Goal: Task Accomplishment & Management: Manage account settings

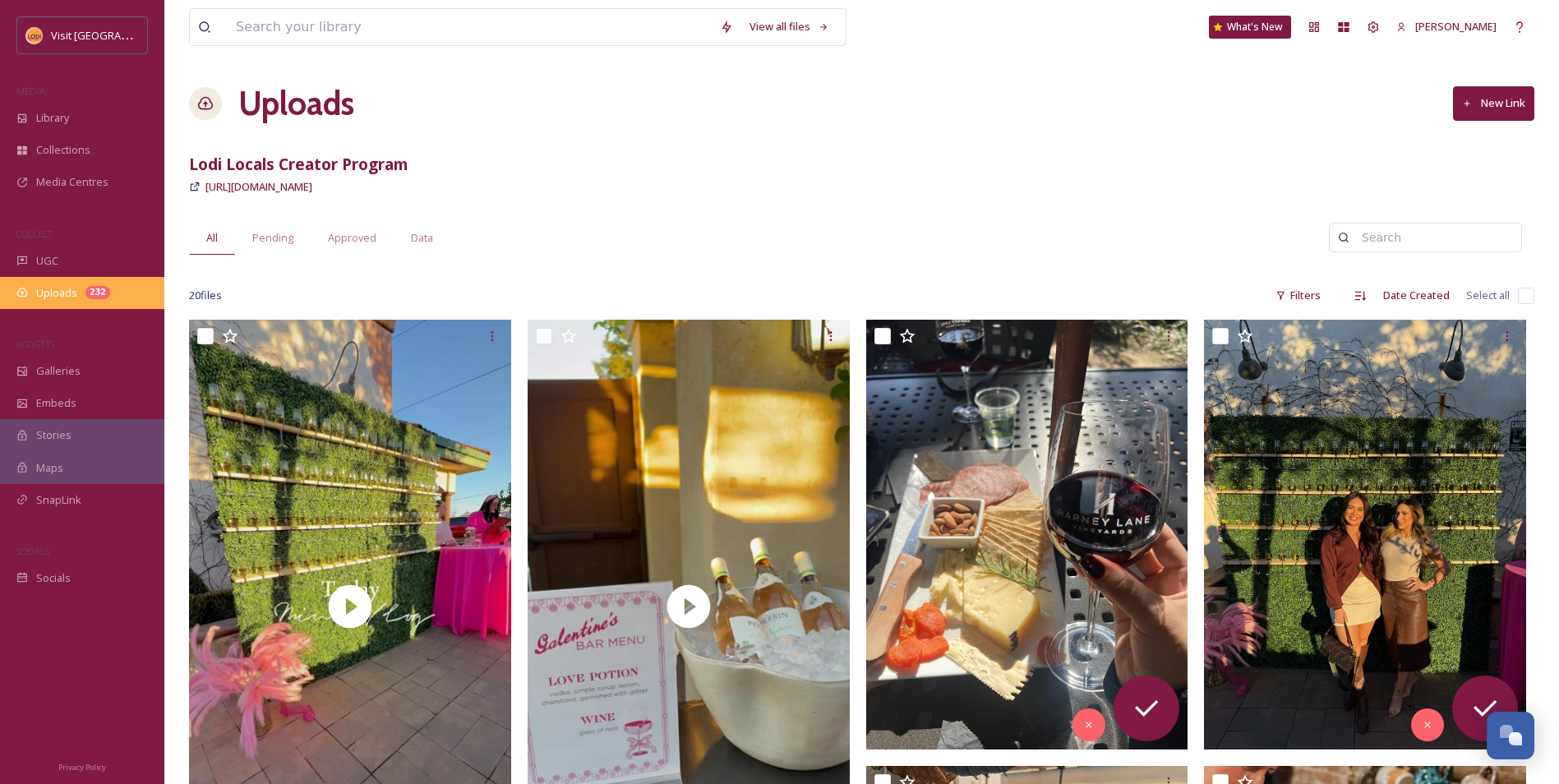
click at [52, 294] on span "Uploads" at bounding box center [56, 293] width 41 height 15
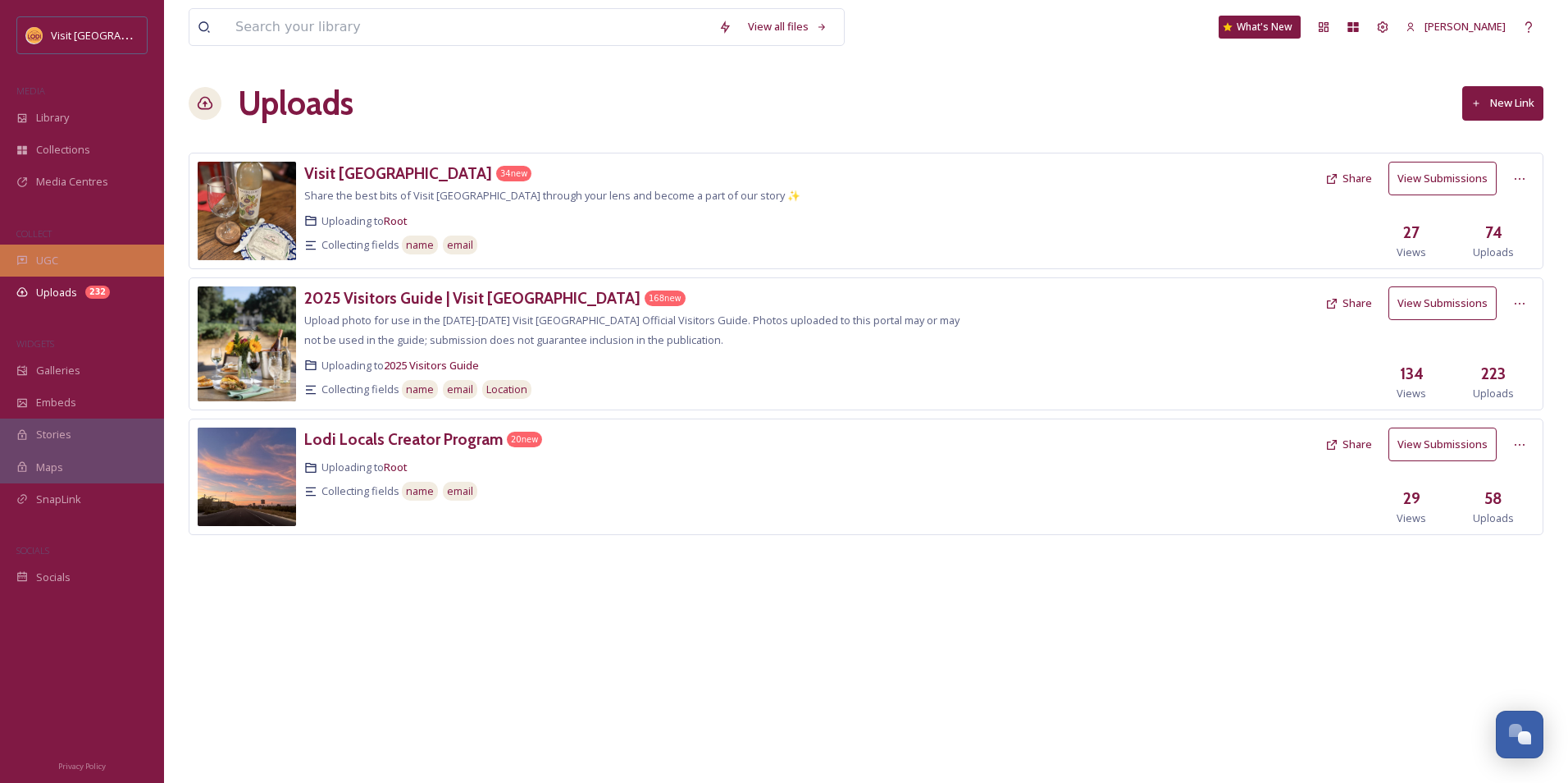
click at [92, 270] on div "UGC" at bounding box center [82, 261] width 164 height 32
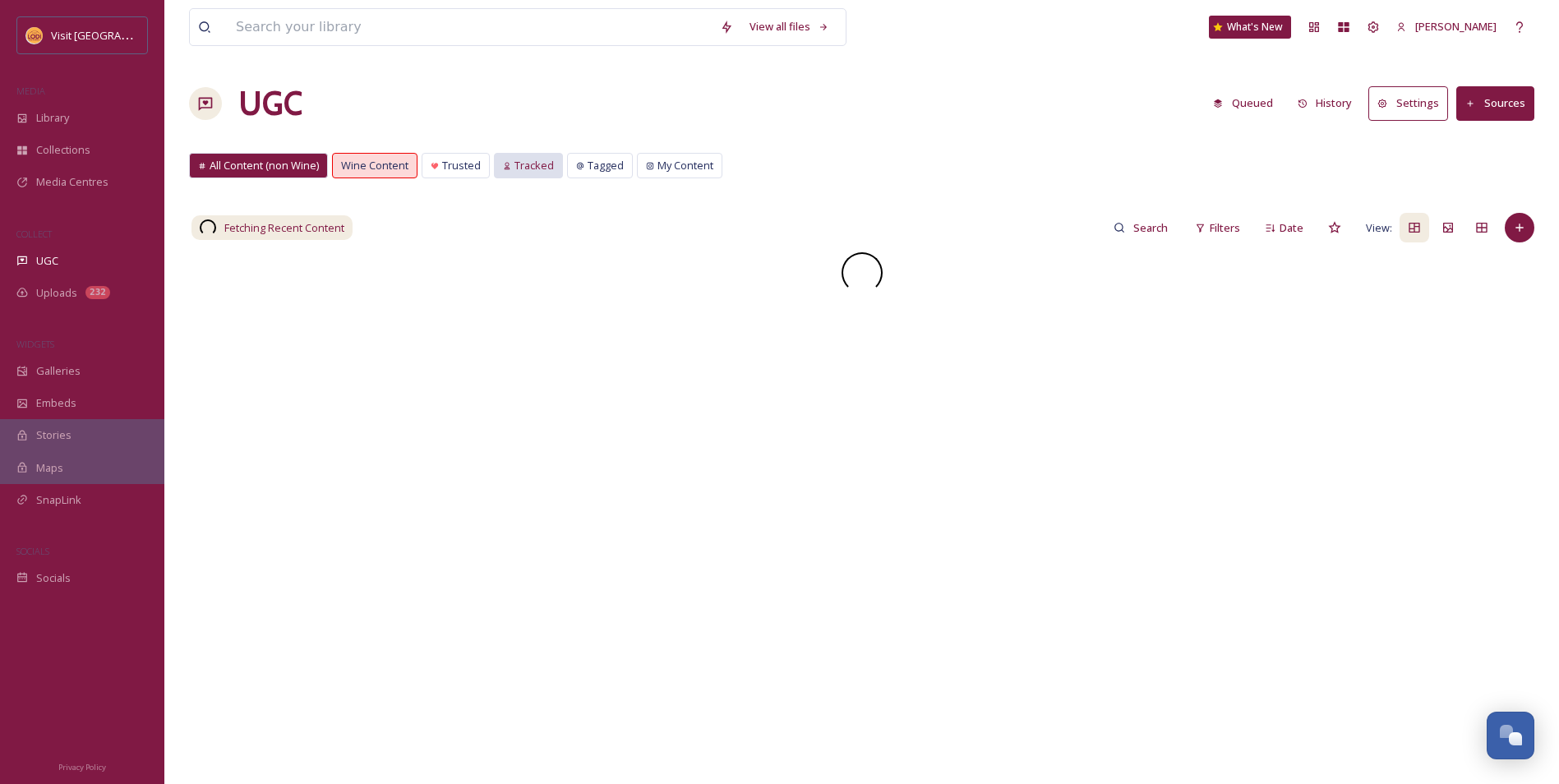
click at [529, 168] on span "Tracked" at bounding box center [534, 165] width 39 height 15
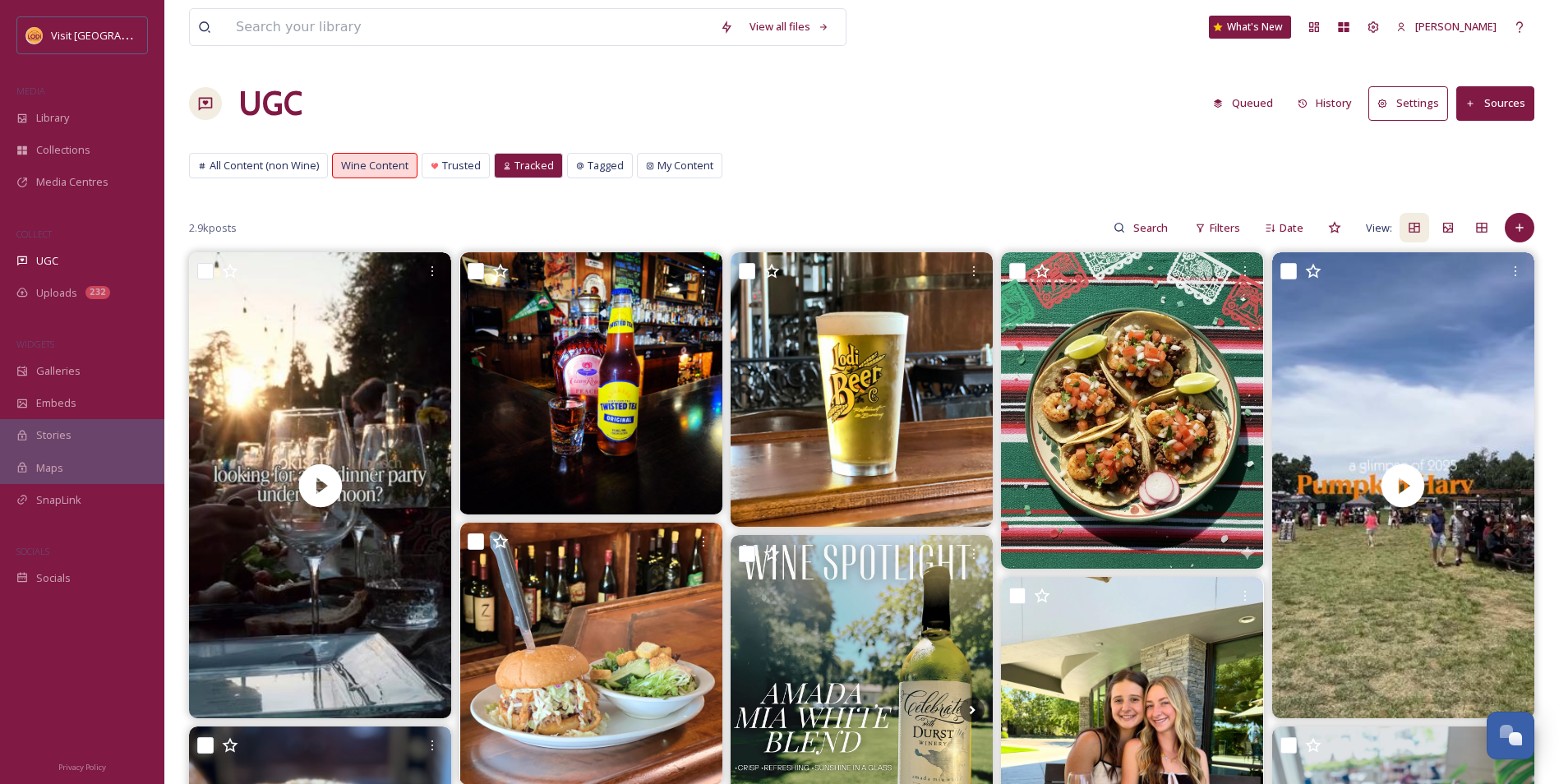
click at [1493, 107] on button "Sources" at bounding box center [1495, 103] width 78 height 34
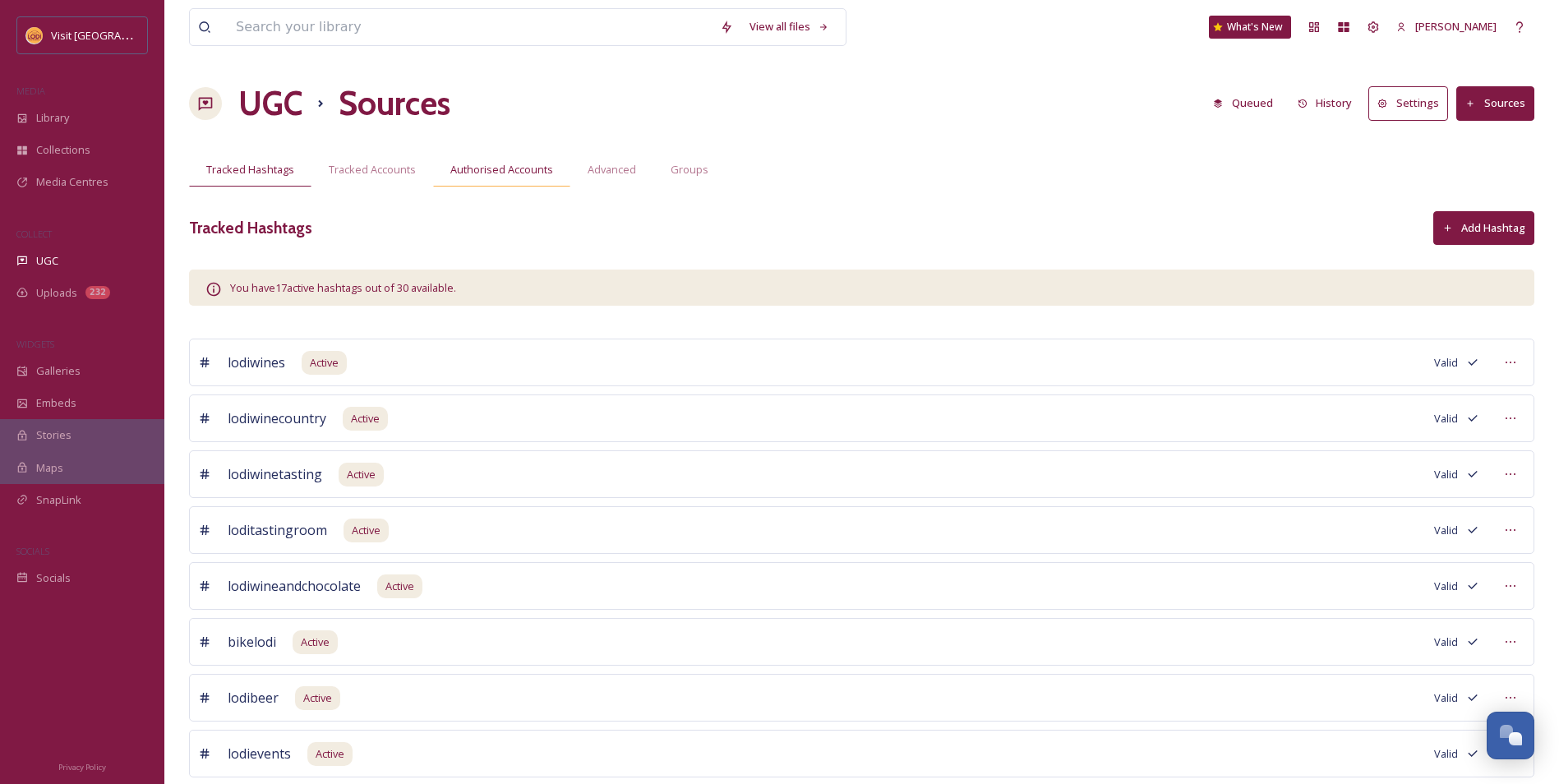
click at [527, 186] on div "Authorised Accounts" at bounding box center [502, 169] width 137 height 34
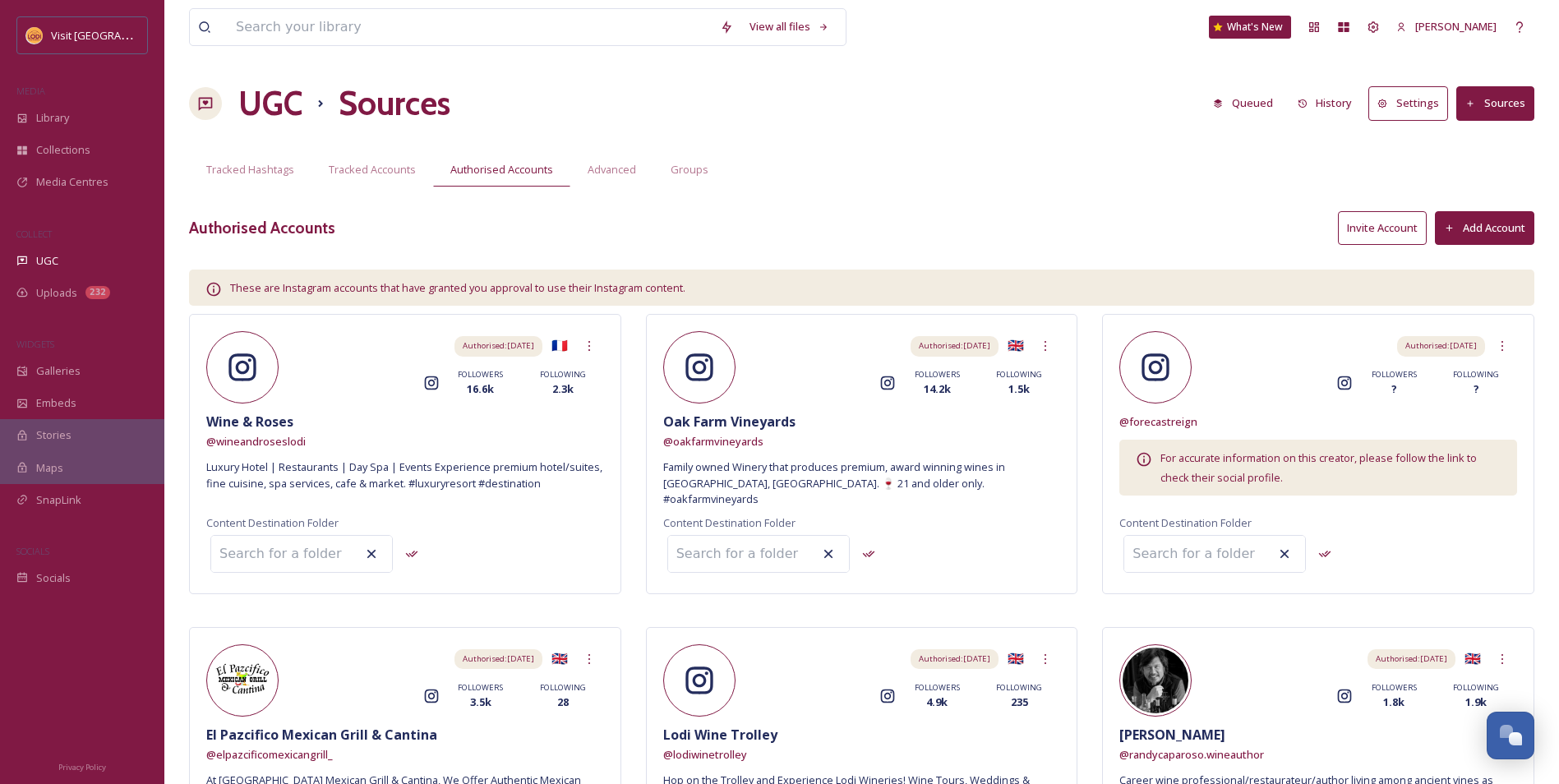
click at [1504, 229] on button "Add Account" at bounding box center [1484, 228] width 100 height 34
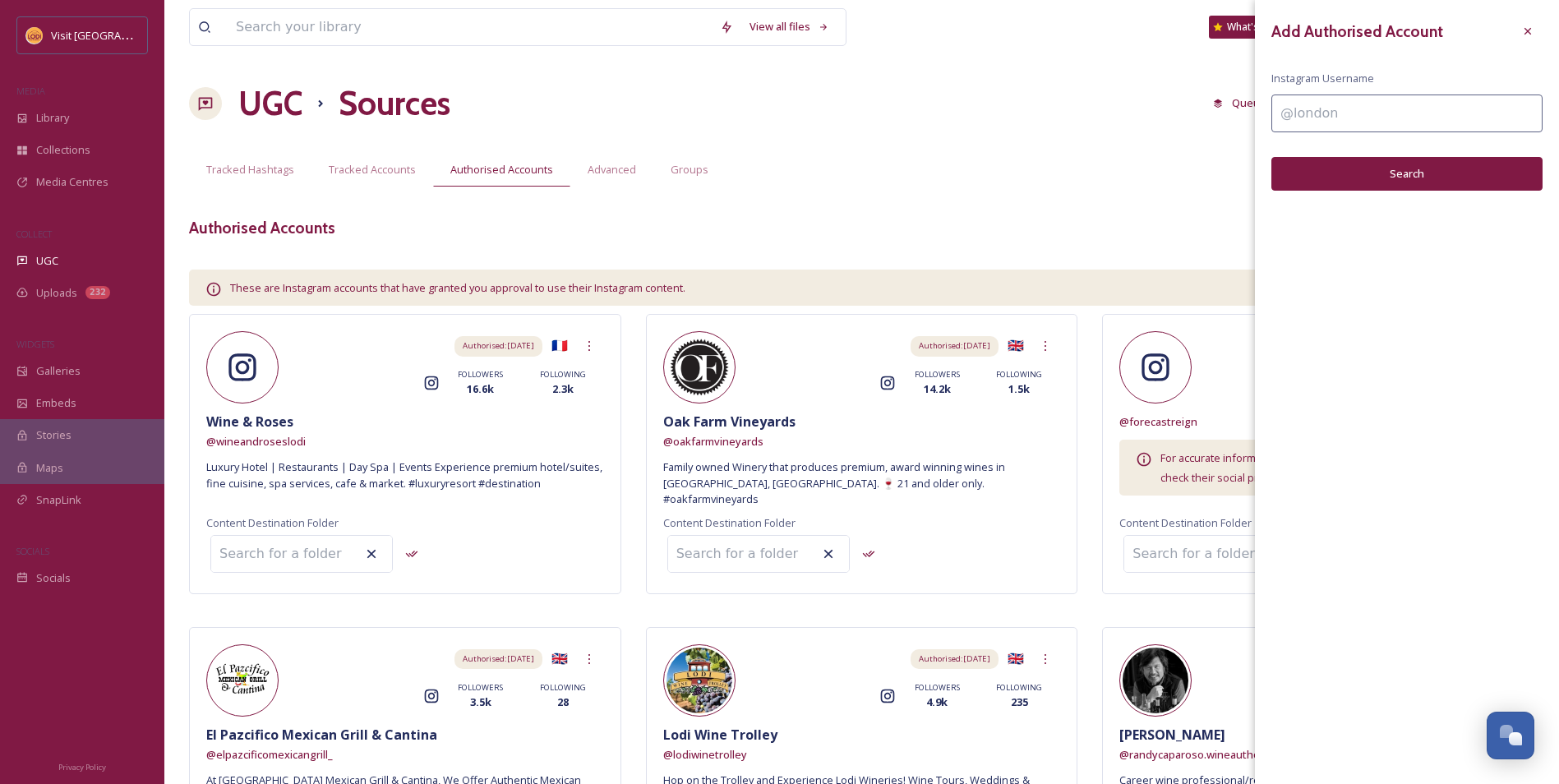
click at [1363, 107] on input at bounding box center [1407, 113] width 271 height 37
type input "thehangout_cafe"
click at [1413, 178] on button "Search" at bounding box center [1407, 174] width 271 height 34
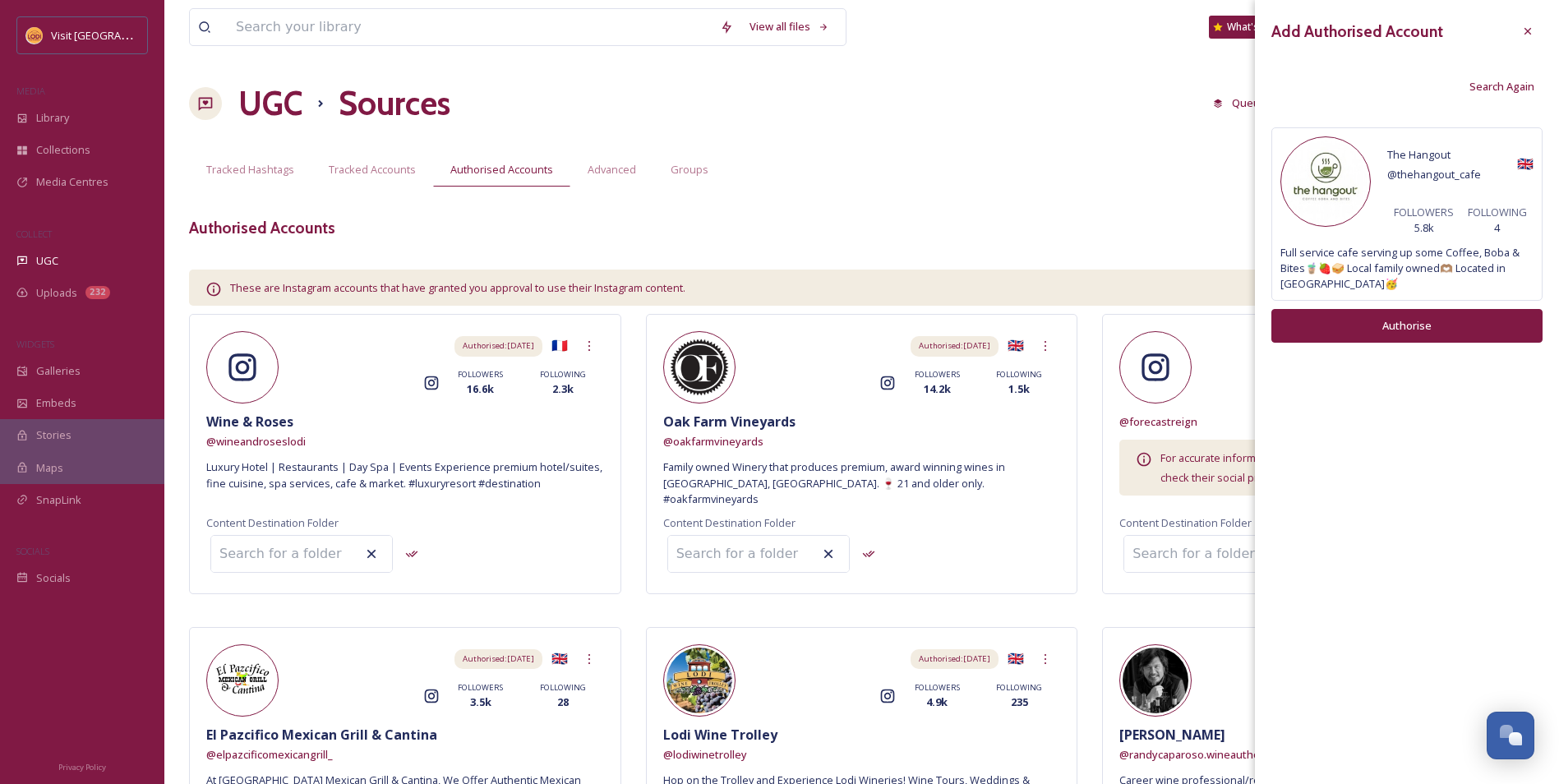
click at [1413, 330] on button "Authorise" at bounding box center [1407, 326] width 271 height 34
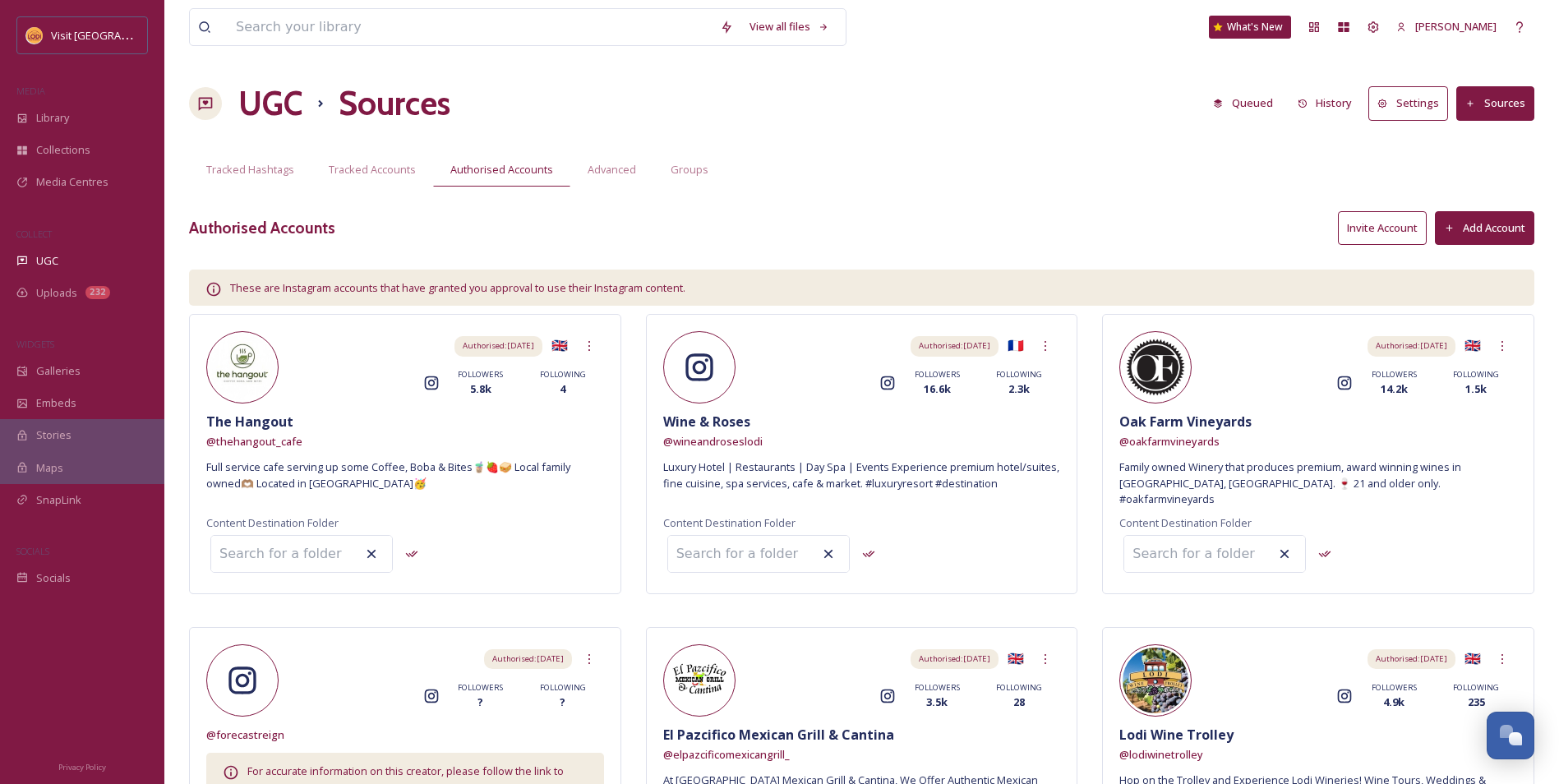
click at [1505, 215] on button "Add Account" at bounding box center [1484, 228] width 100 height 34
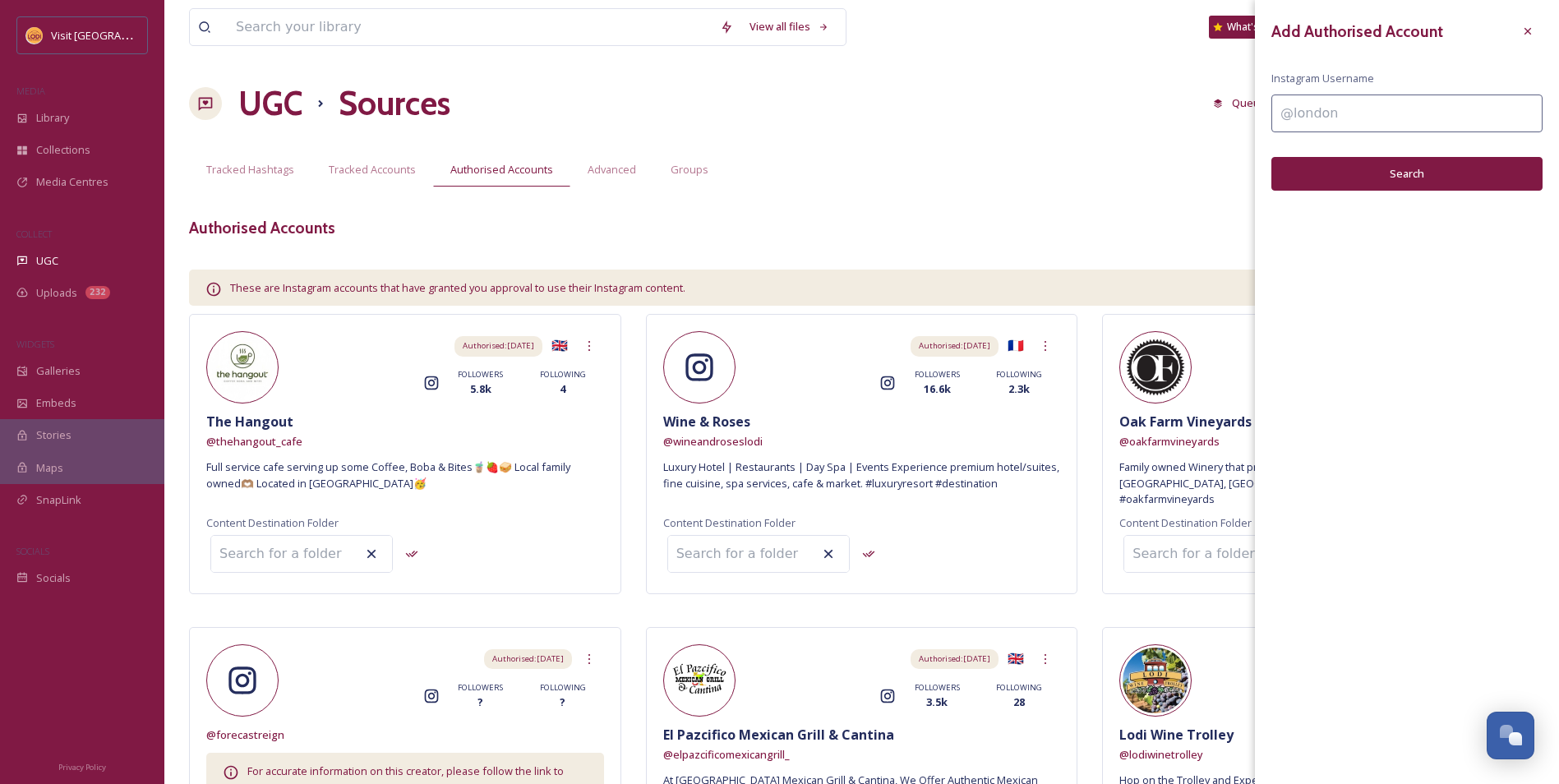
click at [1323, 111] on input at bounding box center [1407, 113] width 271 height 37
type input "maisonlodi"
click at [1370, 155] on div "Add Authorised Account Instagram Username maisonlodi Search" at bounding box center [1407, 103] width 304 height 207
drag, startPoint x: 1370, startPoint y: 155, endPoint x: 1370, endPoint y: 164, distance: 9.0
click at [1370, 163] on div "Add Authorised Account Instagram Username maisonlodi Search" at bounding box center [1407, 103] width 304 height 207
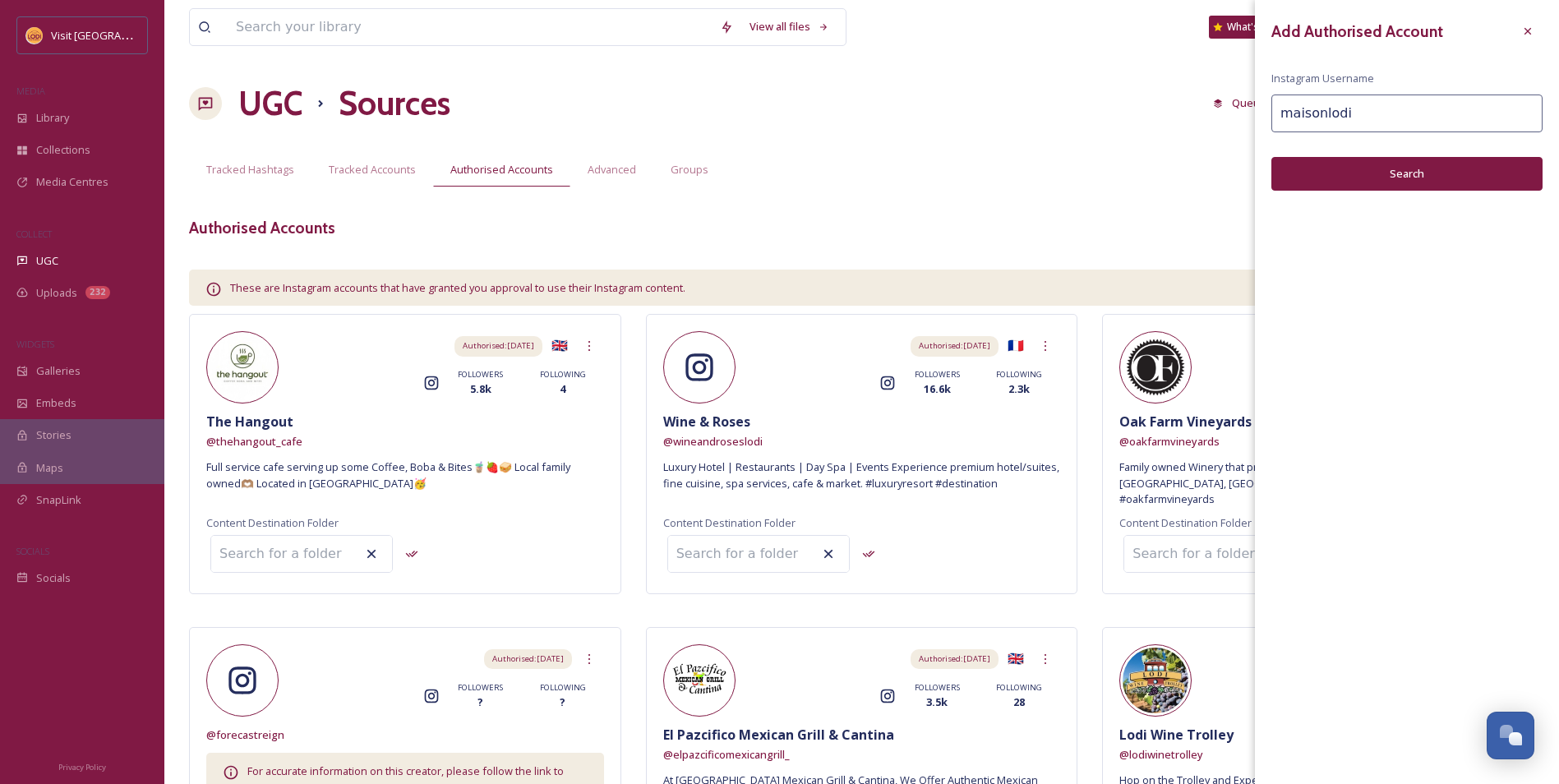
click at [1370, 164] on button "Search" at bounding box center [1407, 174] width 271 height 34
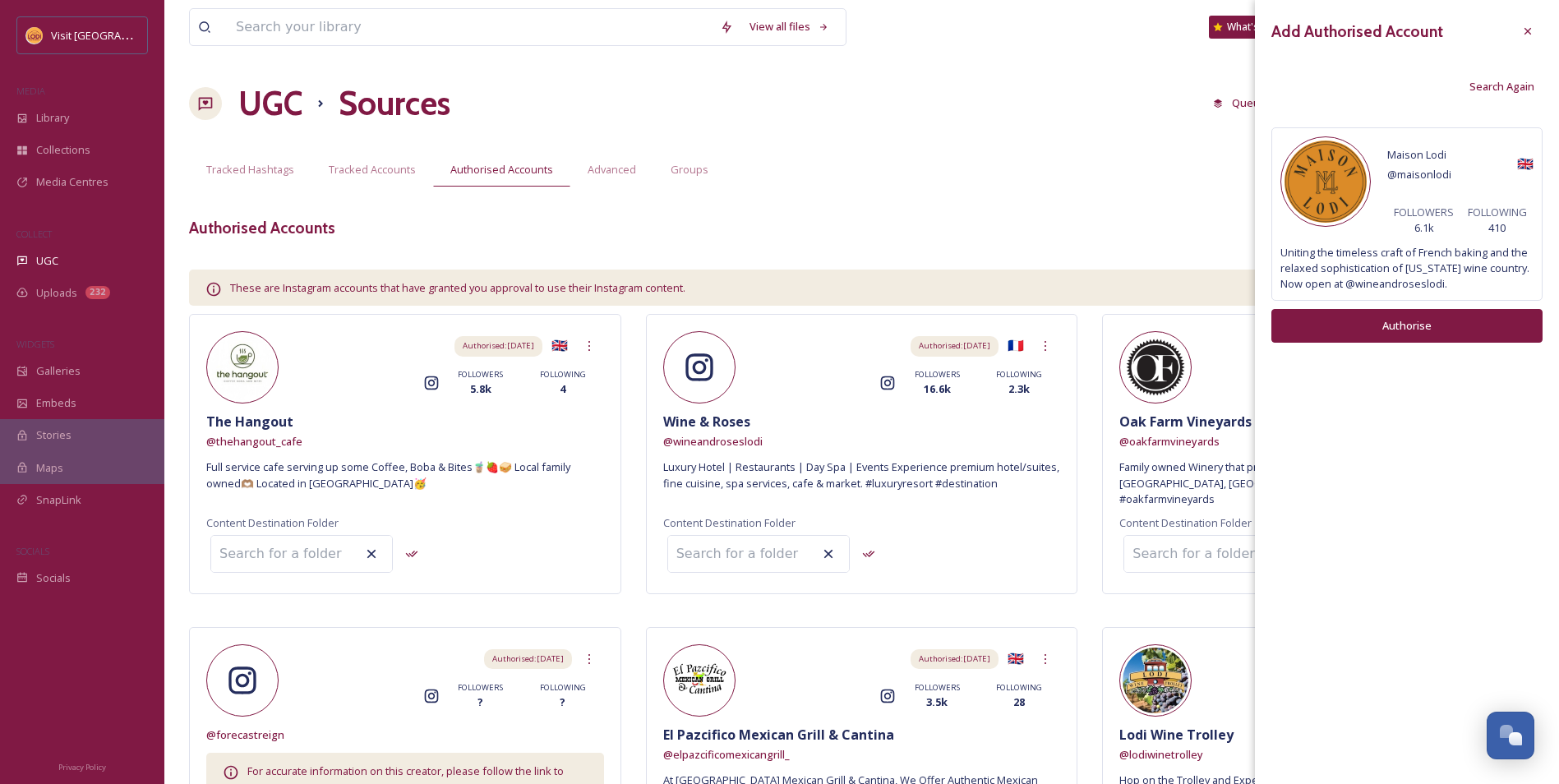
click at [1407, 317] on button "Authorise" at bounding box center [1407, 326] width 271 height 34
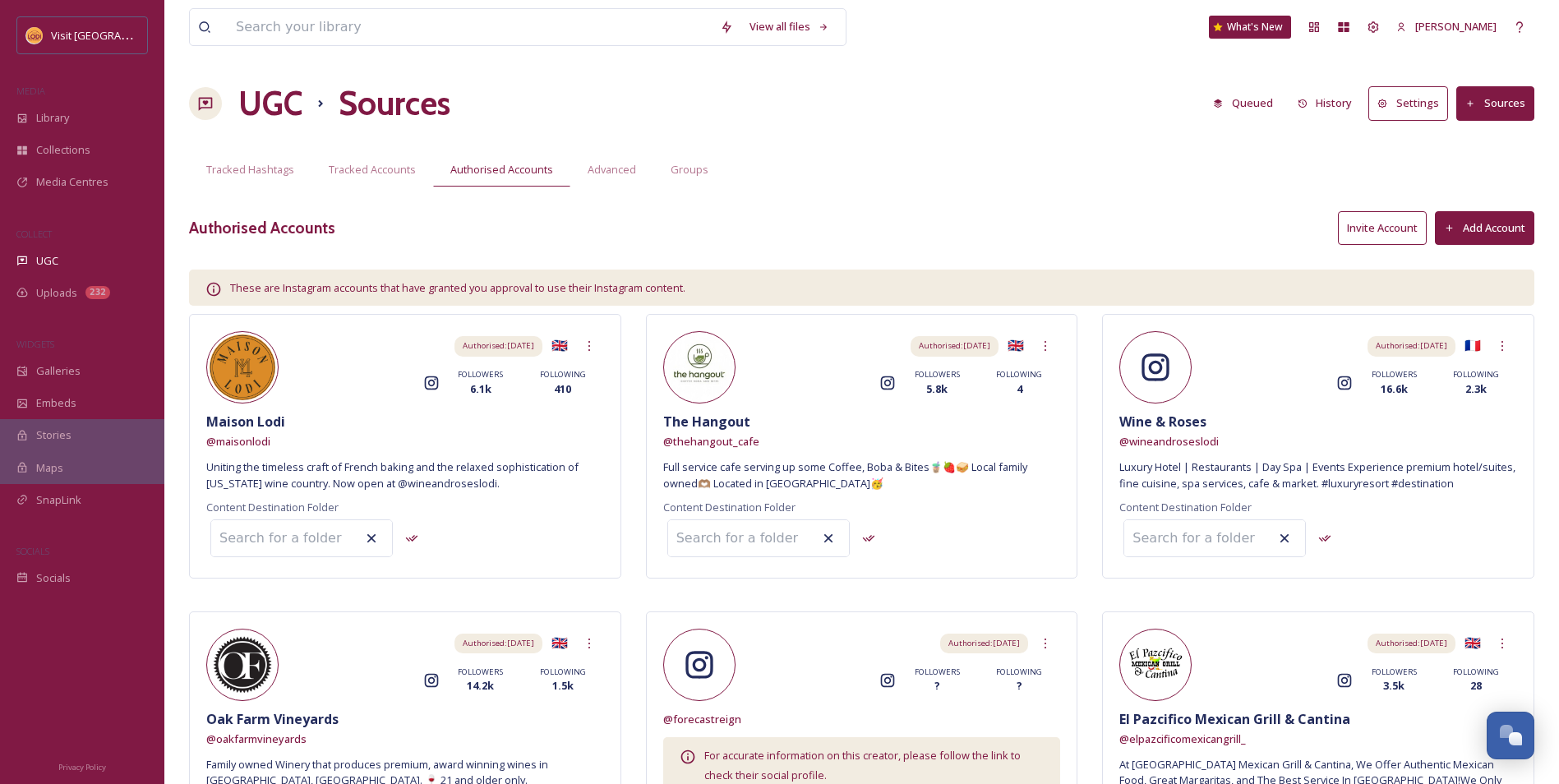
click at [1521, 217] on button "Add Account" at bounding box center [1484, 228] width 100 height 34
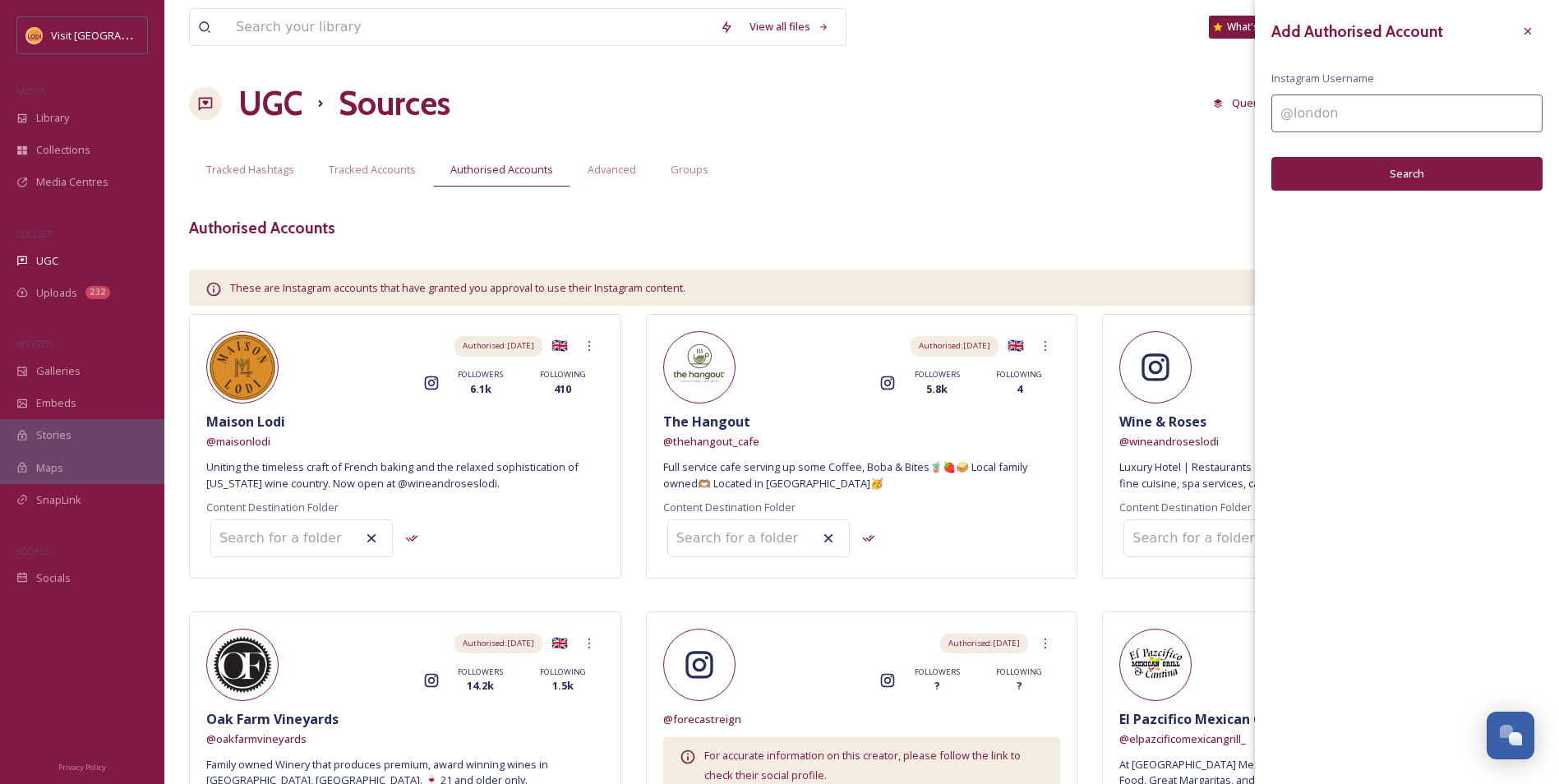
click at [1400, 114] on input at bounding box center [1407, 113] width 271 height 37
type input "inspirecoffeelodi"
click at [1398, 175] on button "Search" at bounding box center [1407, 174] width 271 height 34
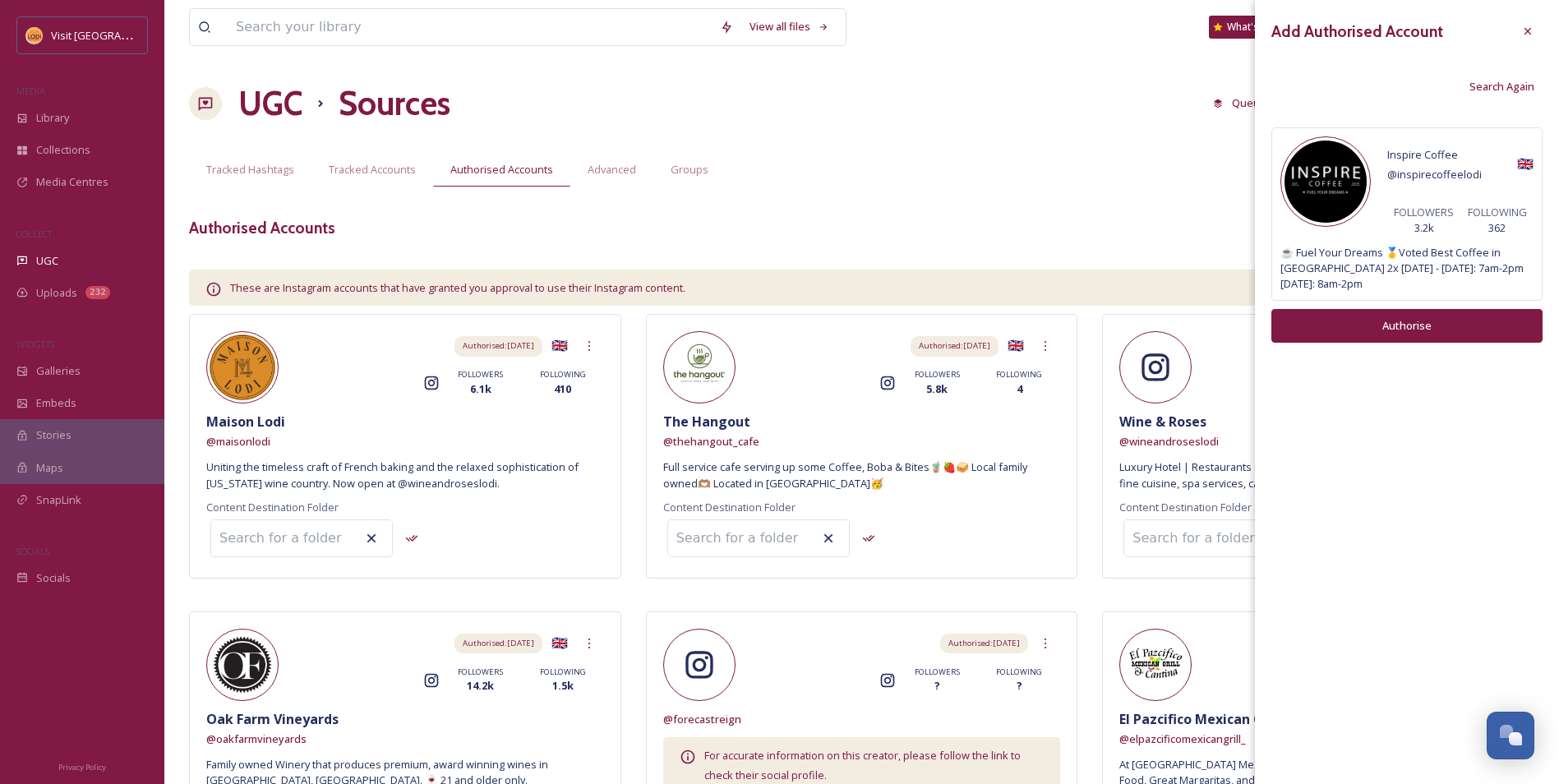
drag, startPoint x: 1436, startPoint y: 291, endPoint x: 1437, endPoint y: 304, distance: 13.0
click at [1436, 292] on div "Add Authorised Account Search Again Inspire Coffee @ inspirecoffeelodi 🇬🇧 FOLLO…" at bounding box center [1407, 180] width 304 height 359
click at [1437, 309] on button "Authorise" at bounding box center [1407, 326] width 271 height 34
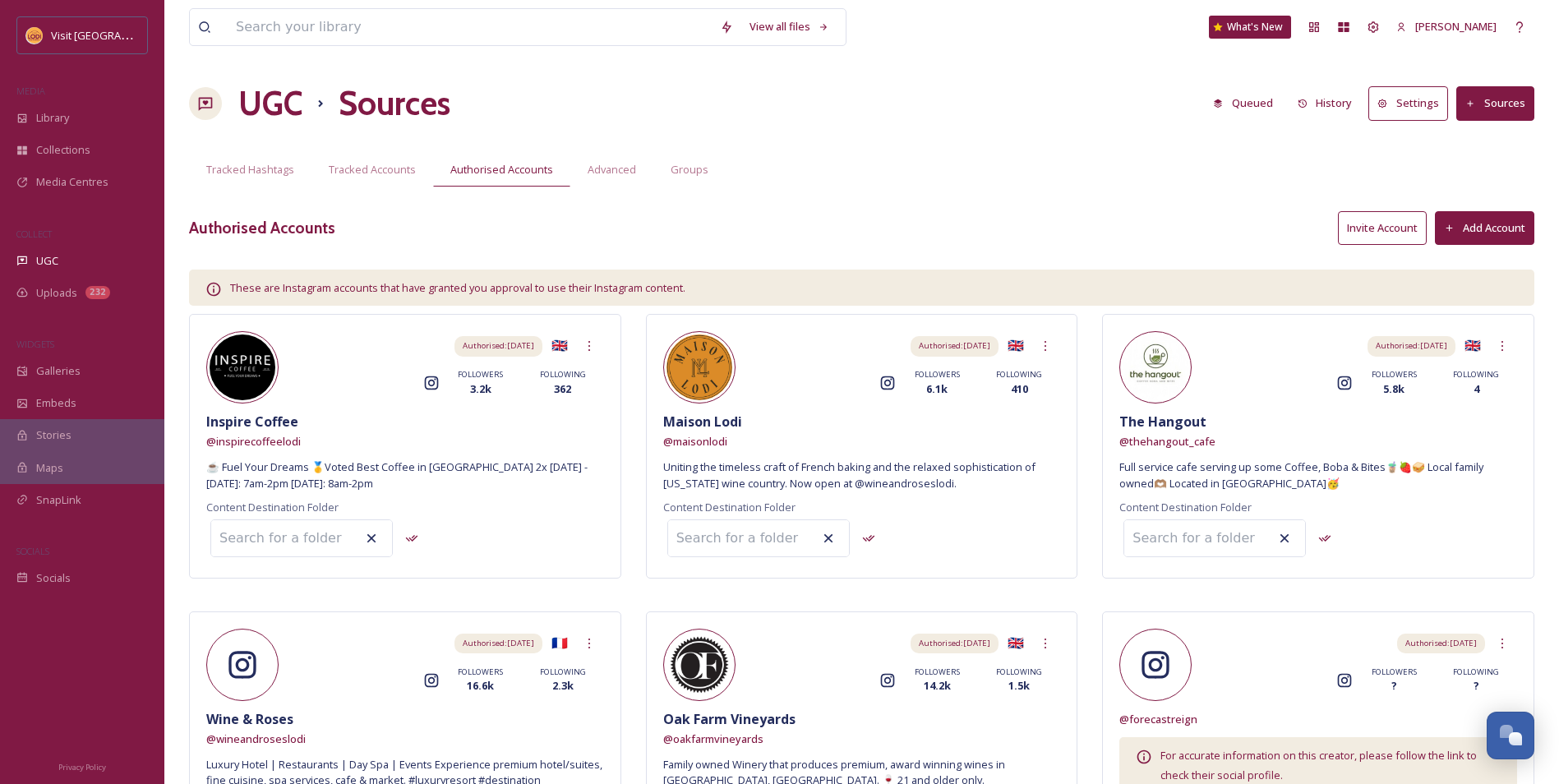
click at [1496, 223] on button "Add Account" at bounding box center [1484, 228] width 100 height 34
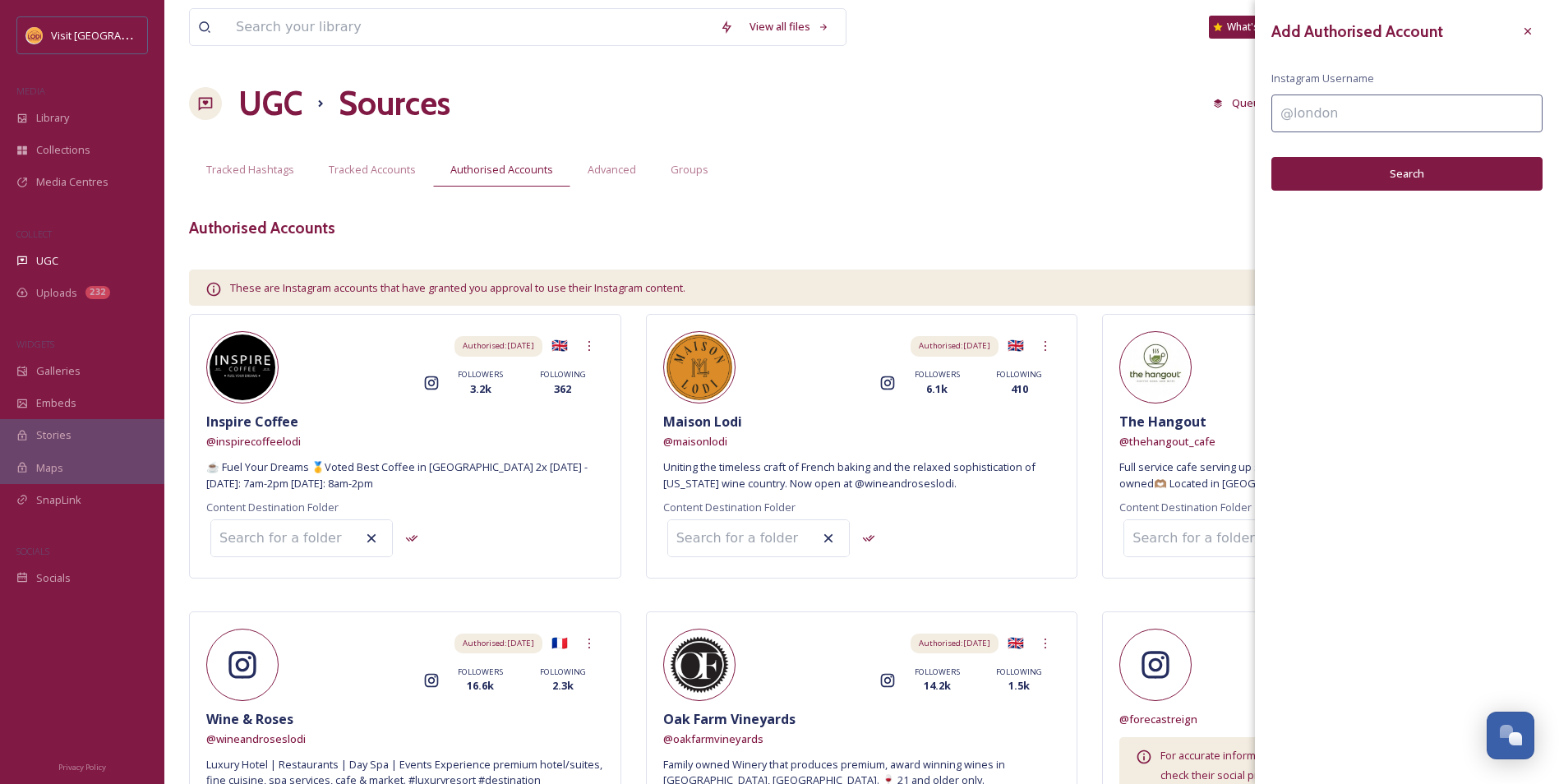
drag, startPoint x: 1371, startPoint y: 134, endPoint x: 1367, endPoint y: 122, distance: 12.6
click at [1371, 133] on div "Add Authorised Account Instagram Username Search" at bounding box center [1407, 103] width 304 height 207
click at [1367, 122] on input at bounding box center [1407, 113] width 271 height 37
type input "trailcoffeelodi"
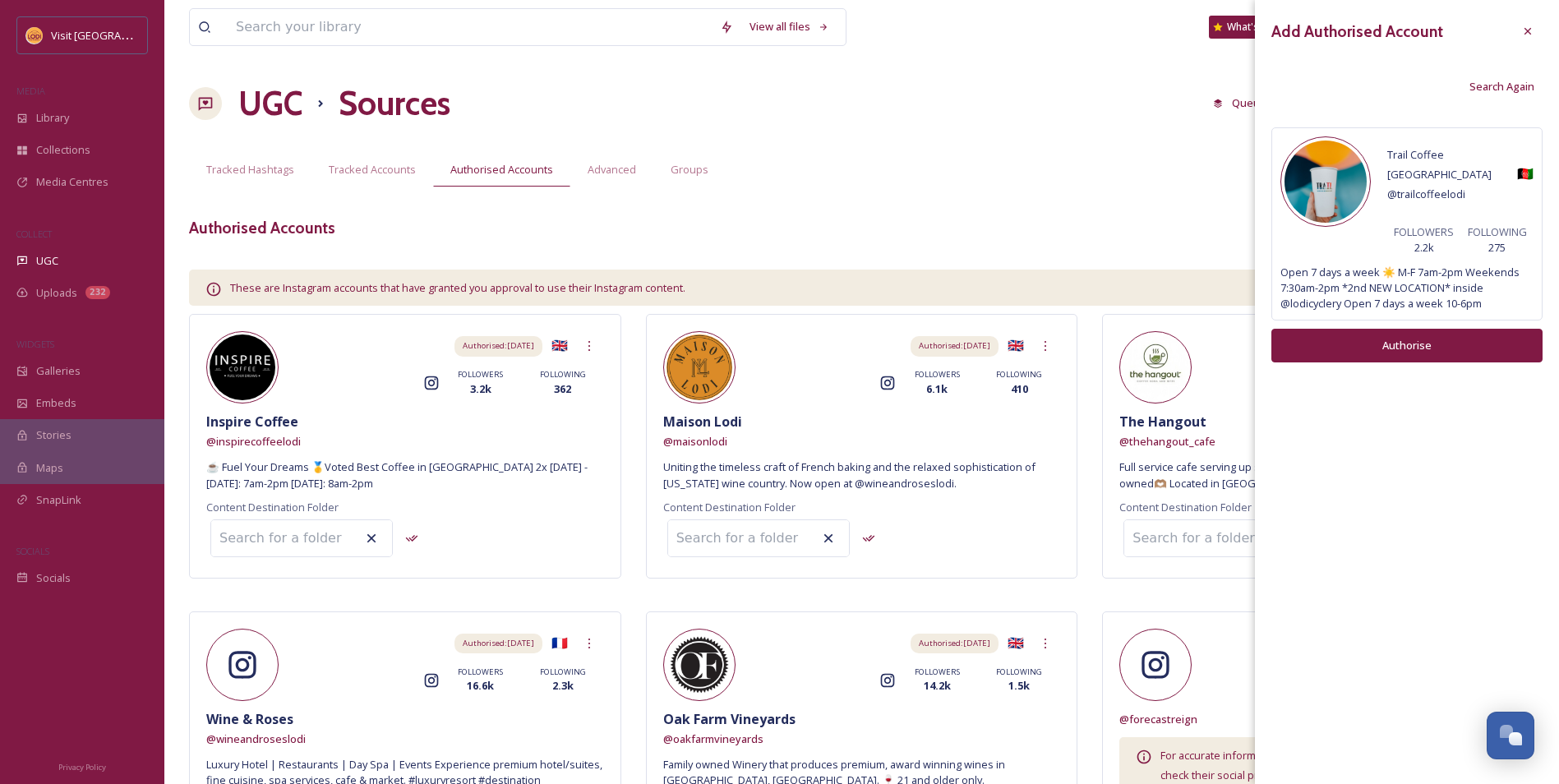
click at [1409, 337] on button "Authorise" at bounding box center [1407, 346] width 271 height 34
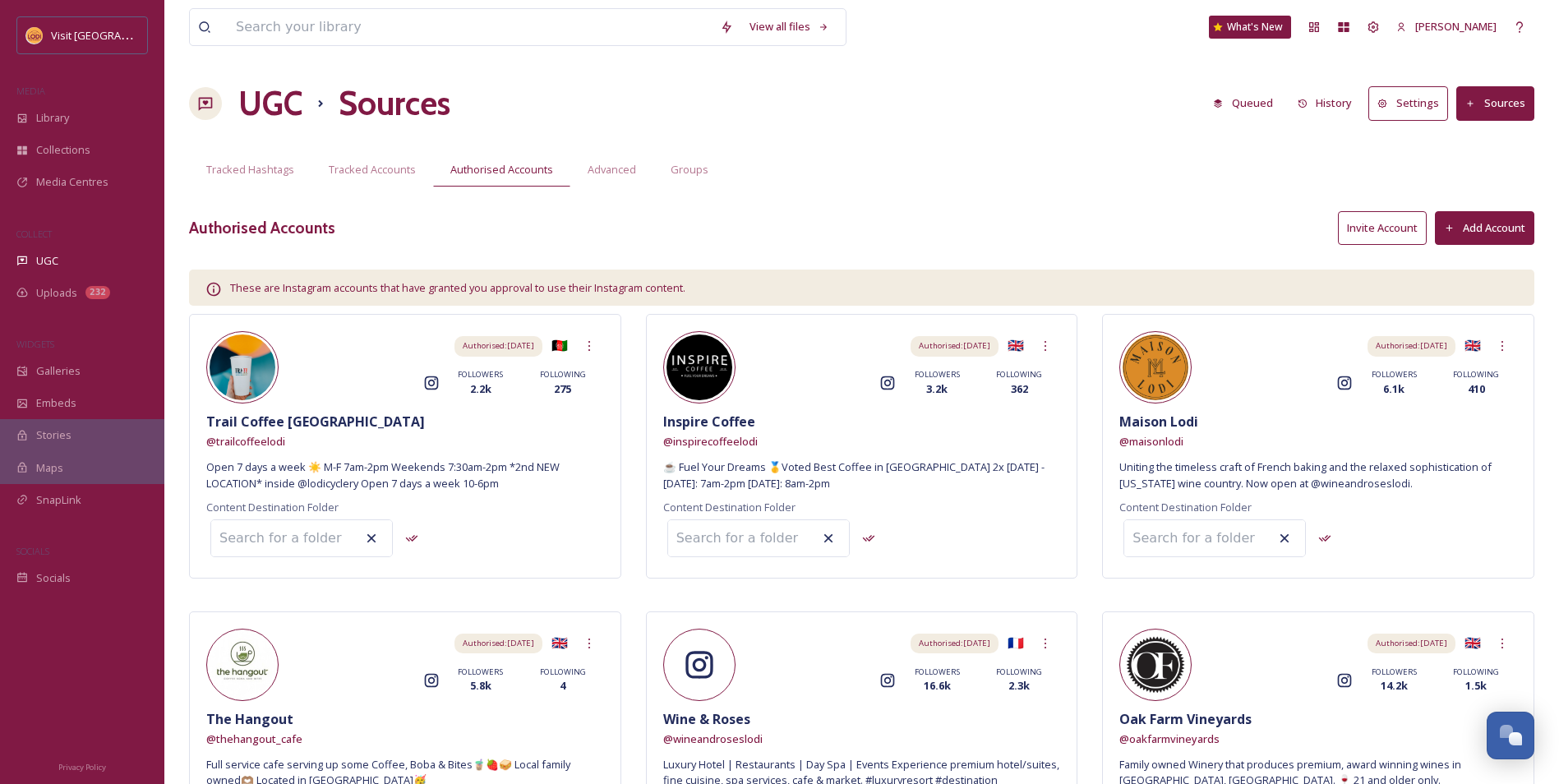
click at [1456, 222] on button "Add Account" at bounding box center [1484, 228] width 100 height 34
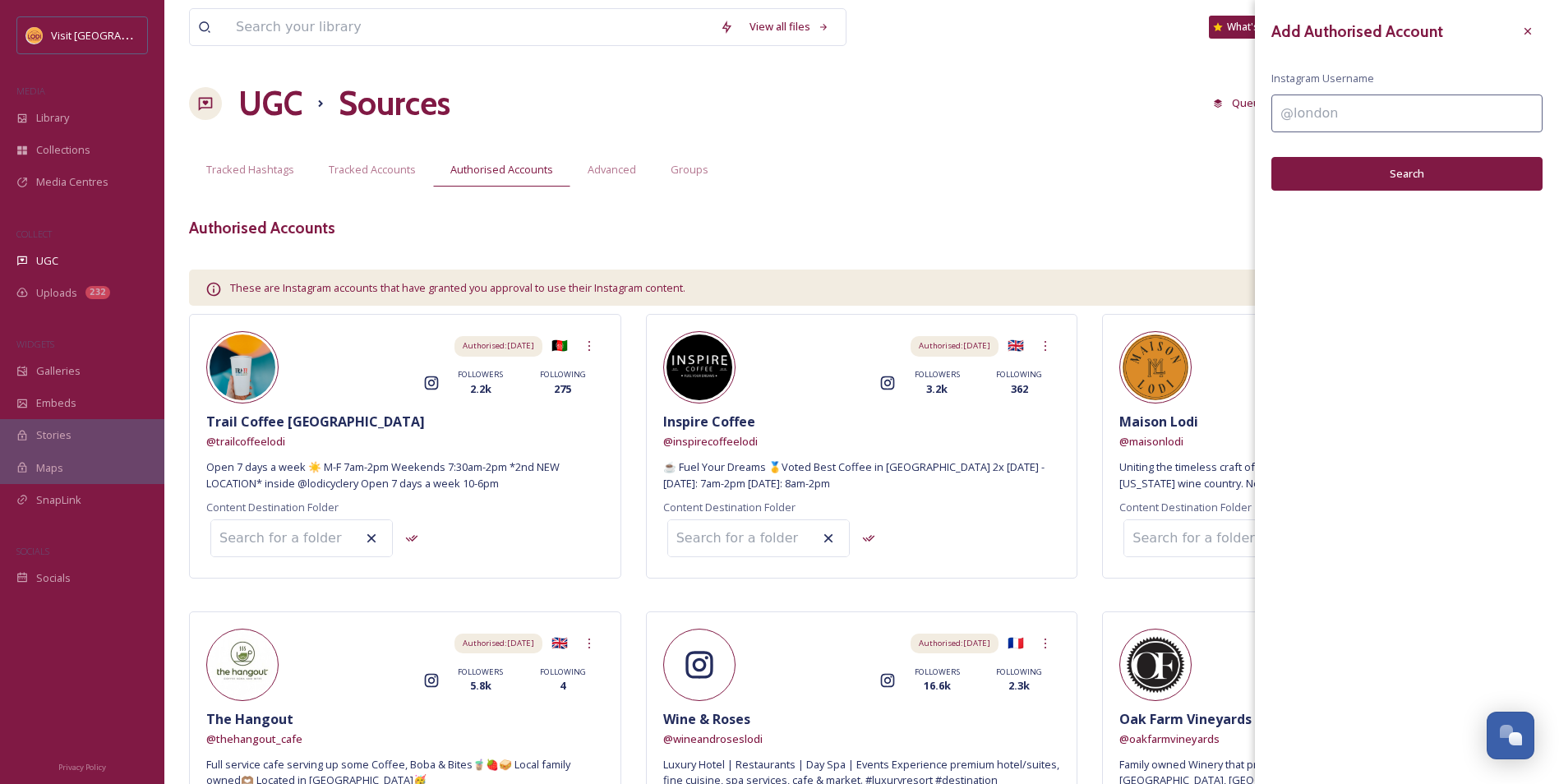
click at [1356, 118] on input at bounding box center [1407, 113] width 271 height 37
type input "houseofcoffees"
click at [1337, 195] on div "Add Authorised Account Instagram Username houseofcoffees Search" at bounding box center [1407, 103] width 304 height 207
click at [1337, 184] on button "Search" at bounding box center [1407, 174] width 271 height 34
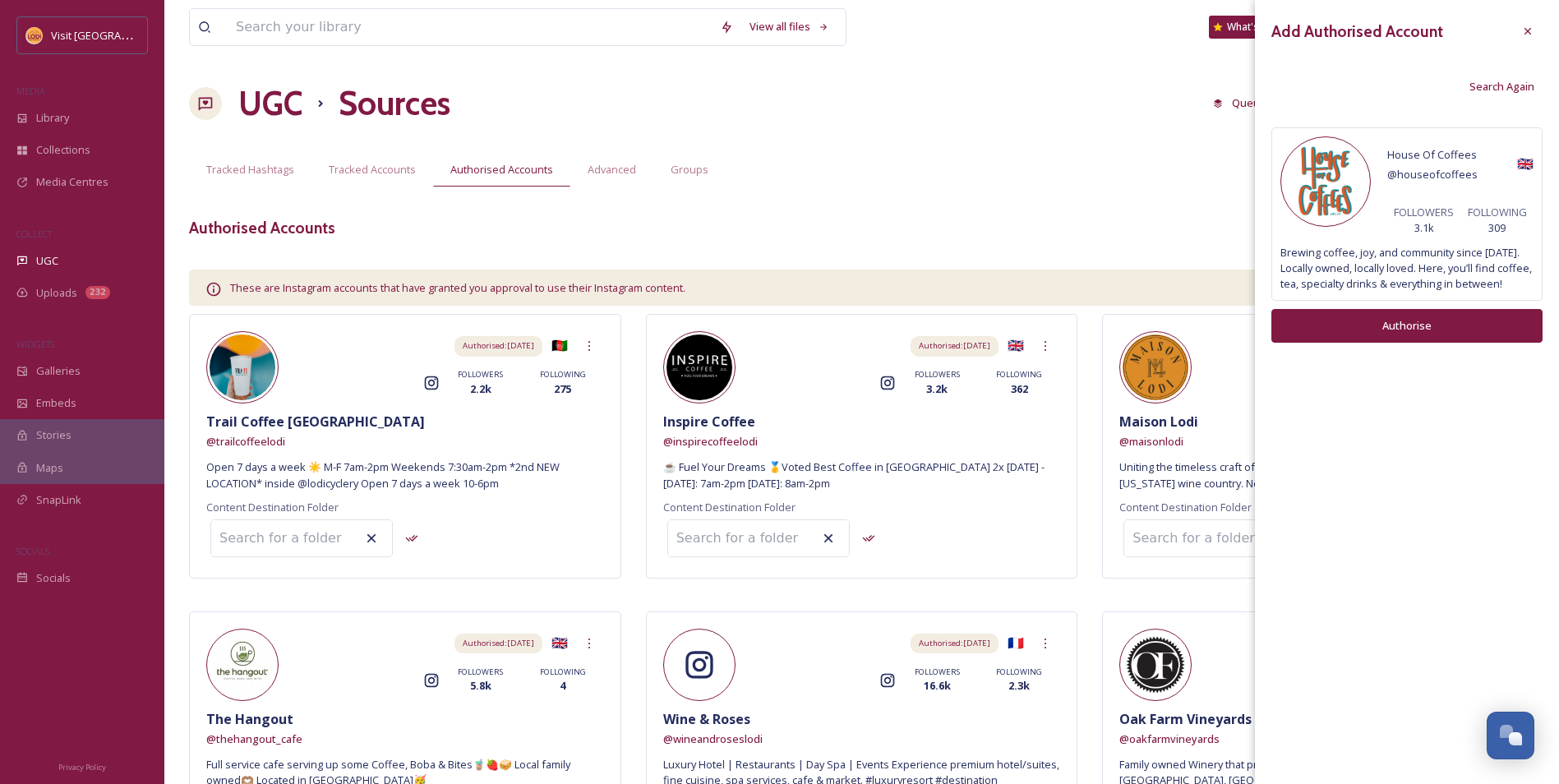
click at [1405, 329] on button "Authorise" at bounding box center [1407, 326] width 271 height 34
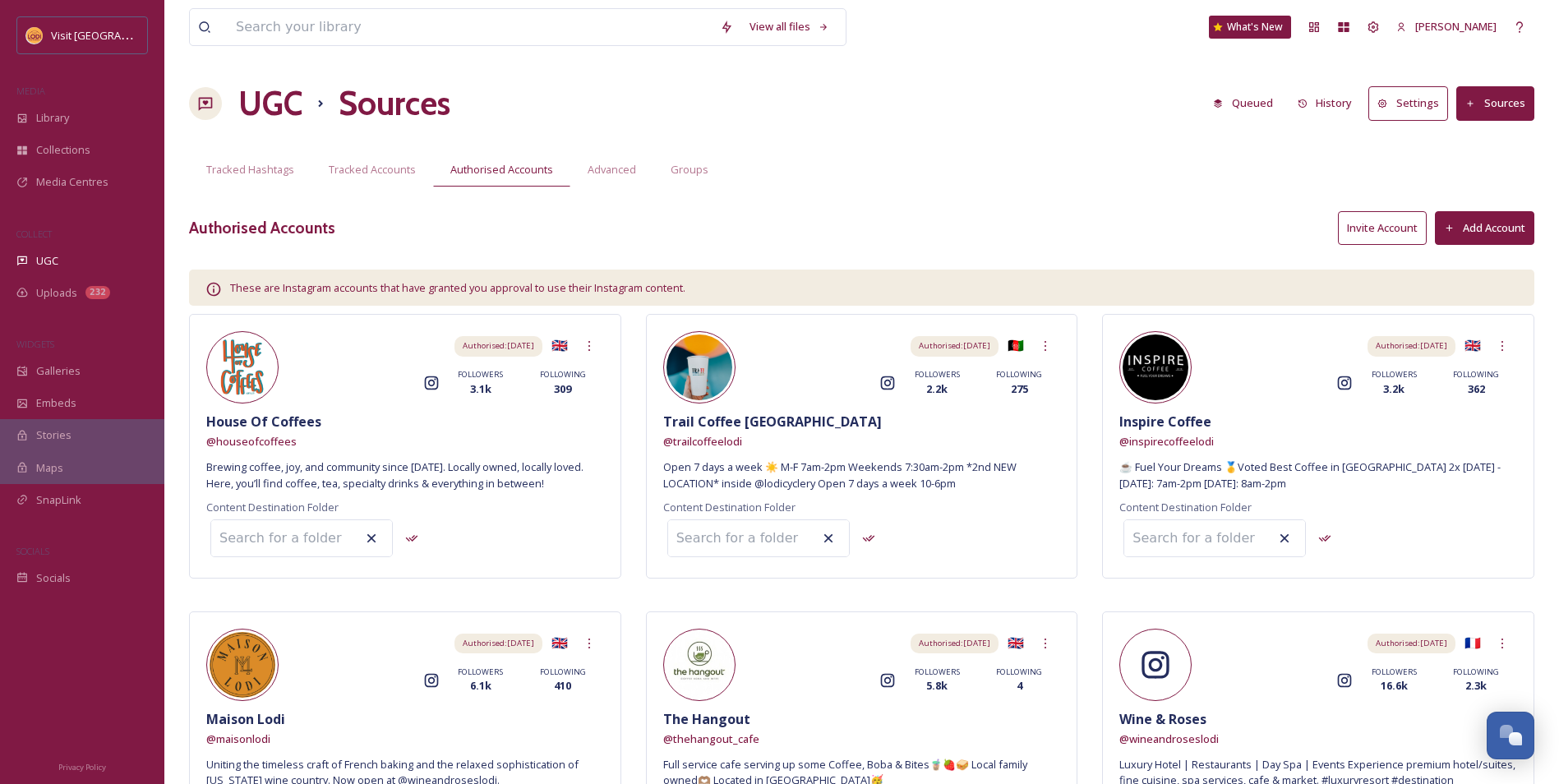
click at [1479, 220] on button "Add Account" at bounding box center [1484, 228] width 100 height 34
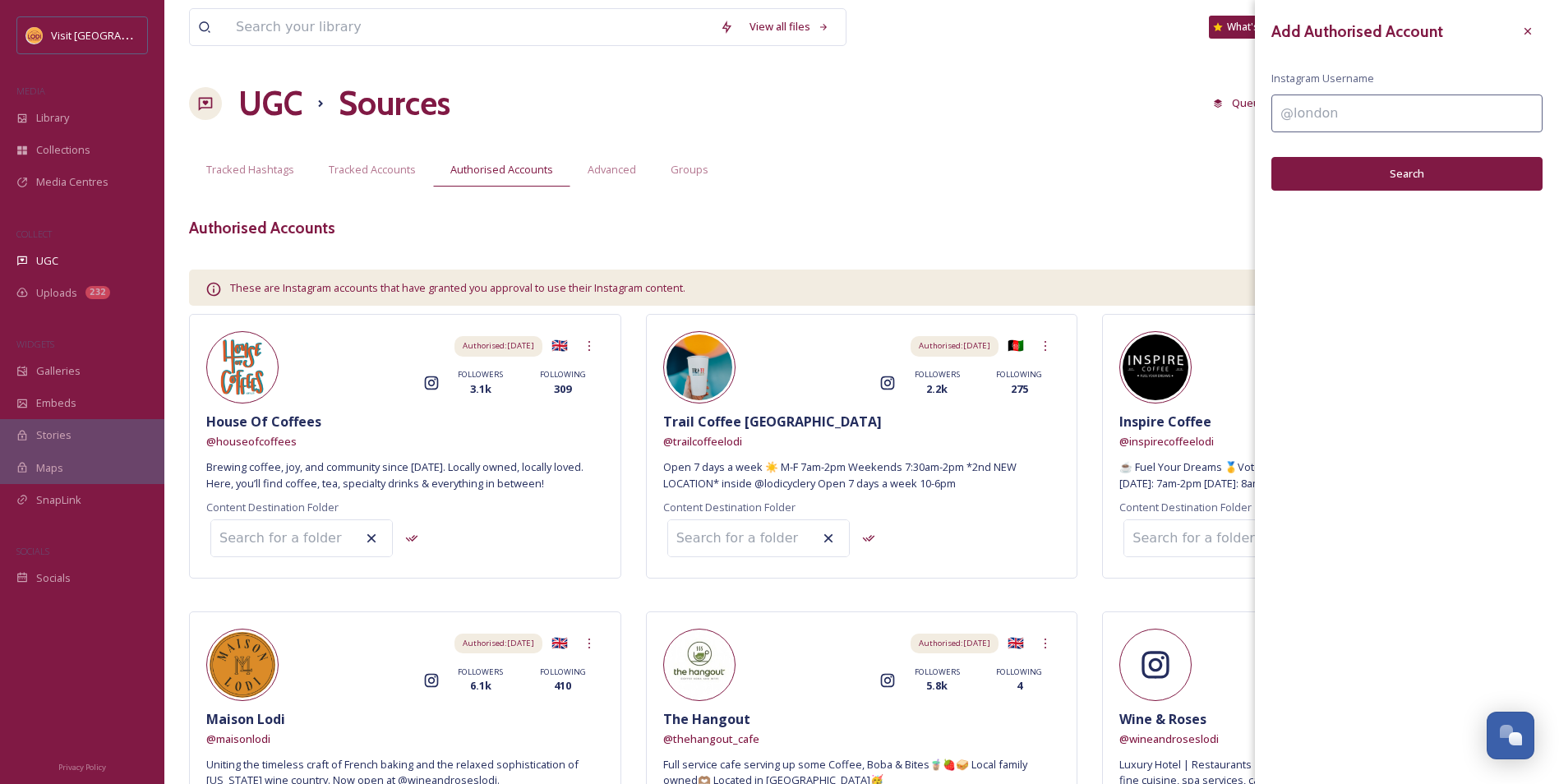
click at [1393, 120] on input at bounding box center [1407, 113] width 271 height 37
type input "java_stop"
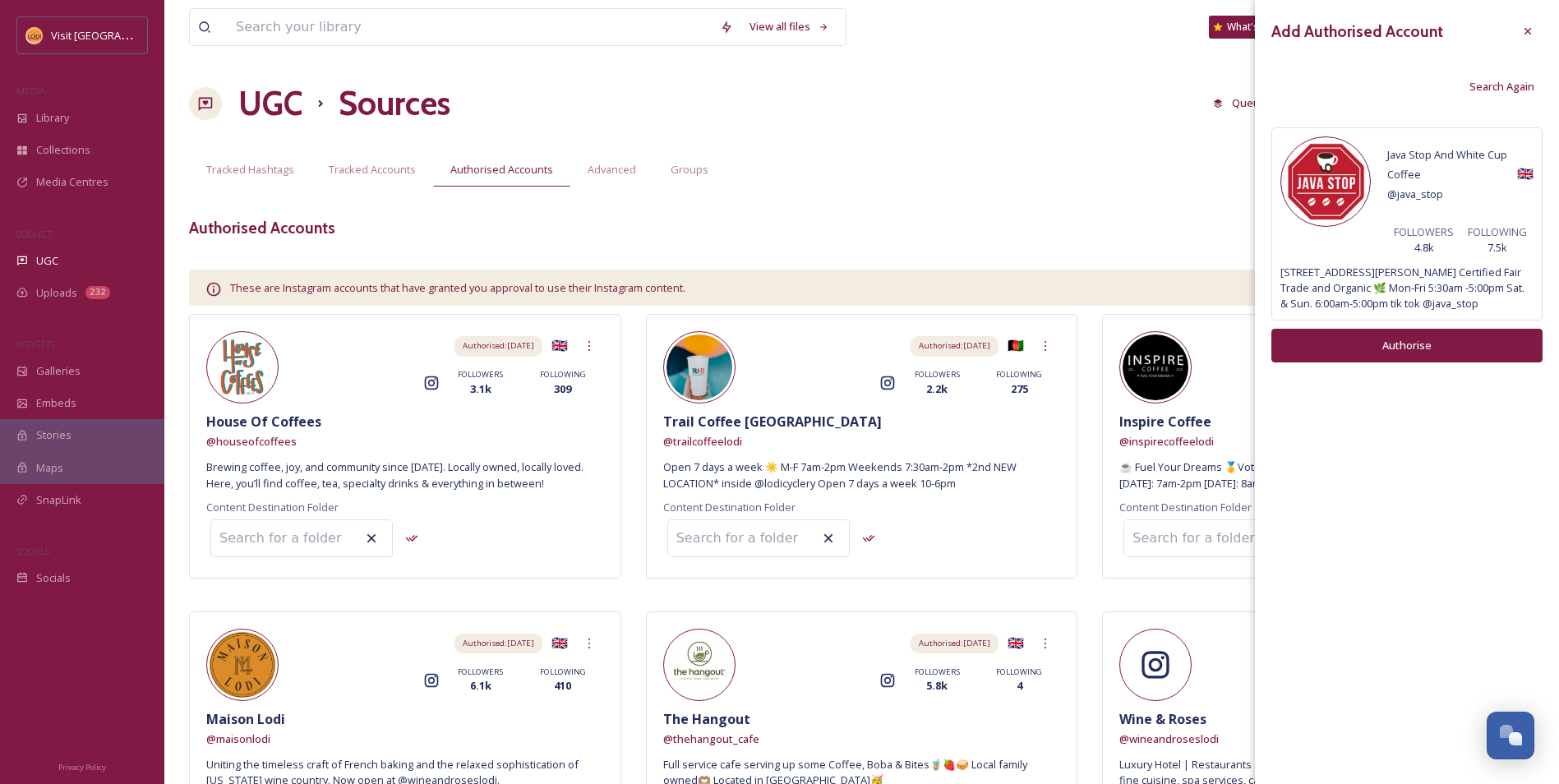
click at [1455, 340] on button "Authorise" at bounding box center [1407, 346] width 271 height 34
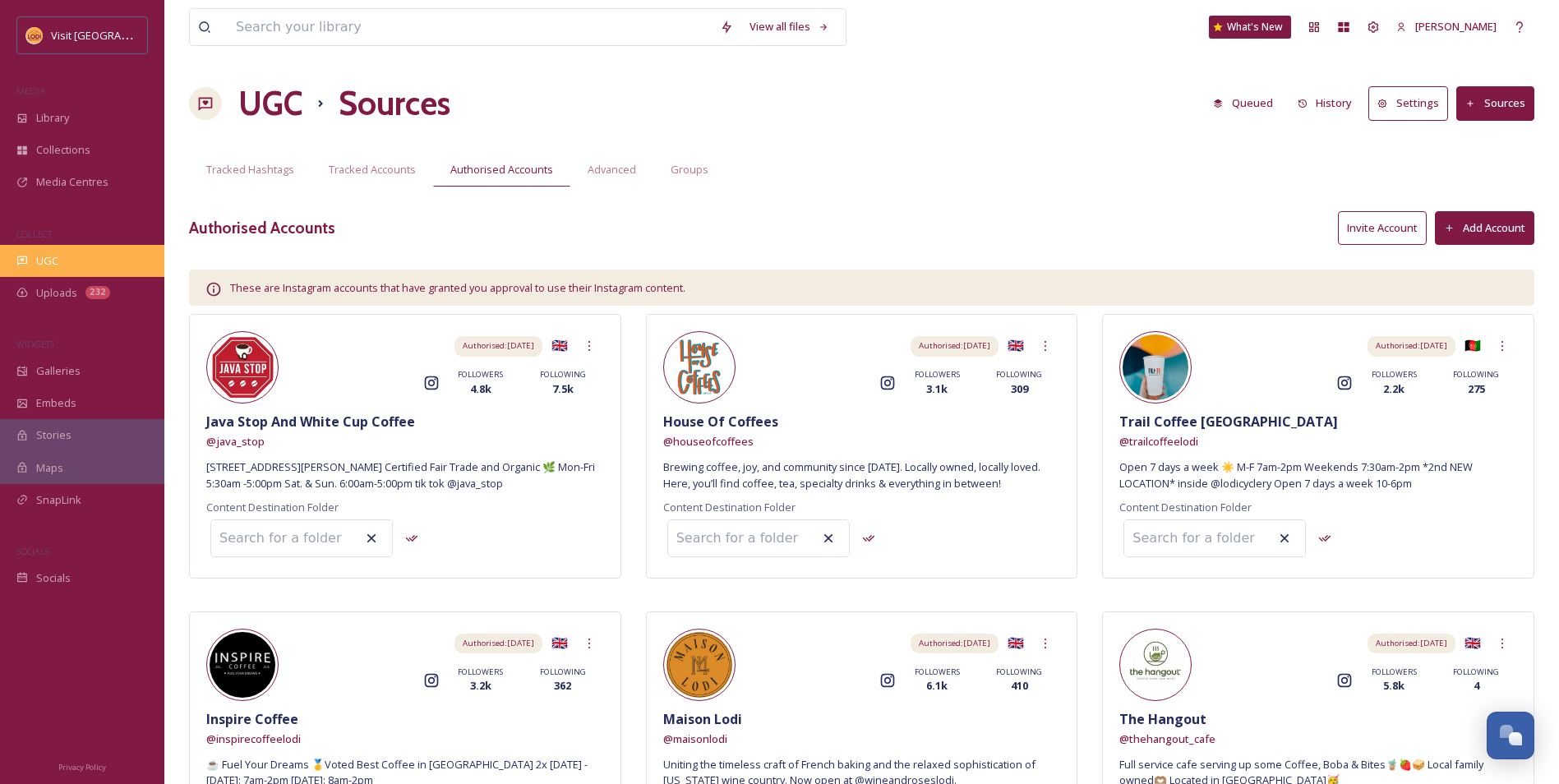
click at [65, 270] on div "UGC" at bounding box center [82, 261] width 164 height 32
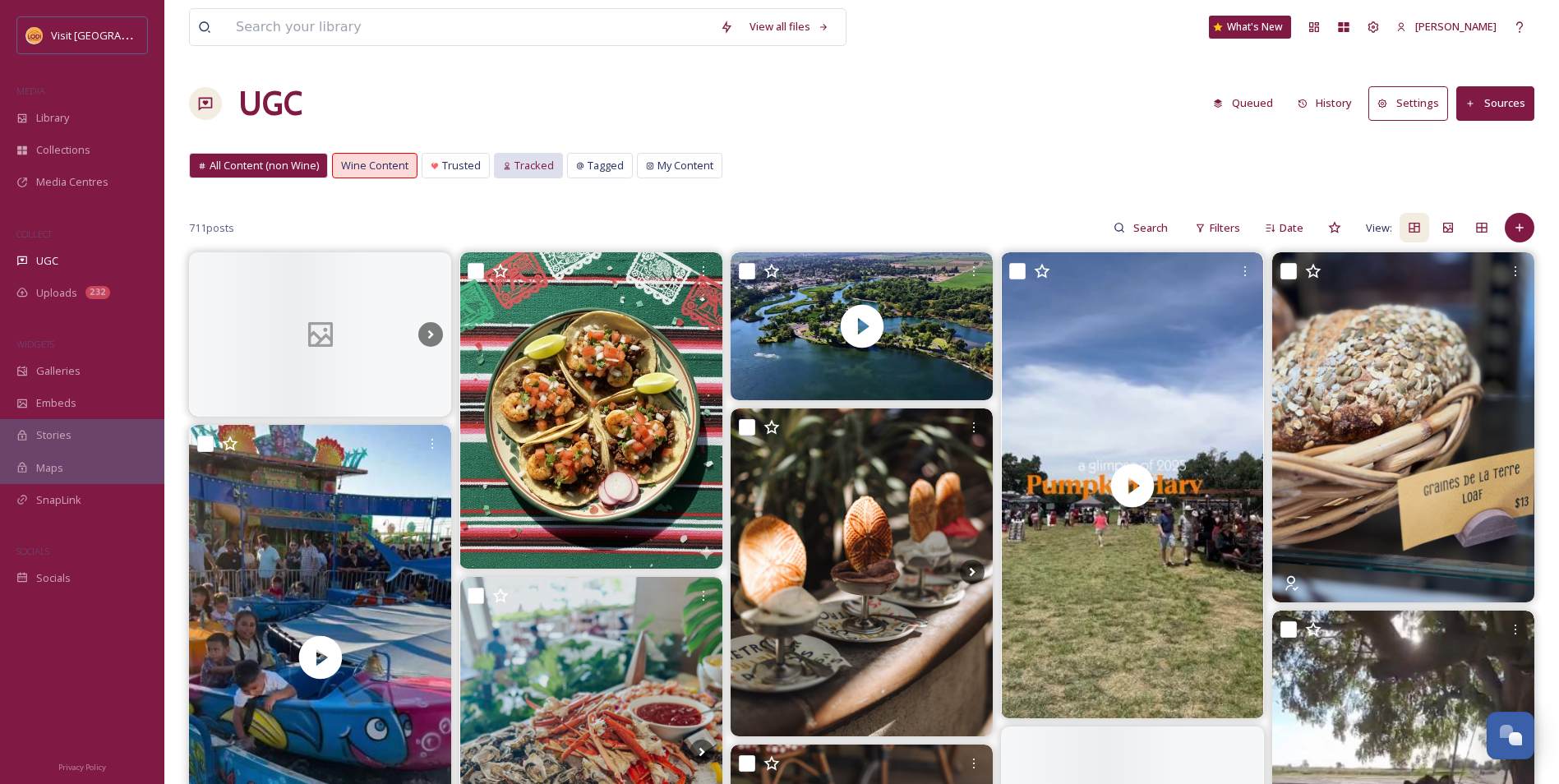
click at [533, 163] on span "Tracked" at bounding box center [534, 165] width 39 height 15
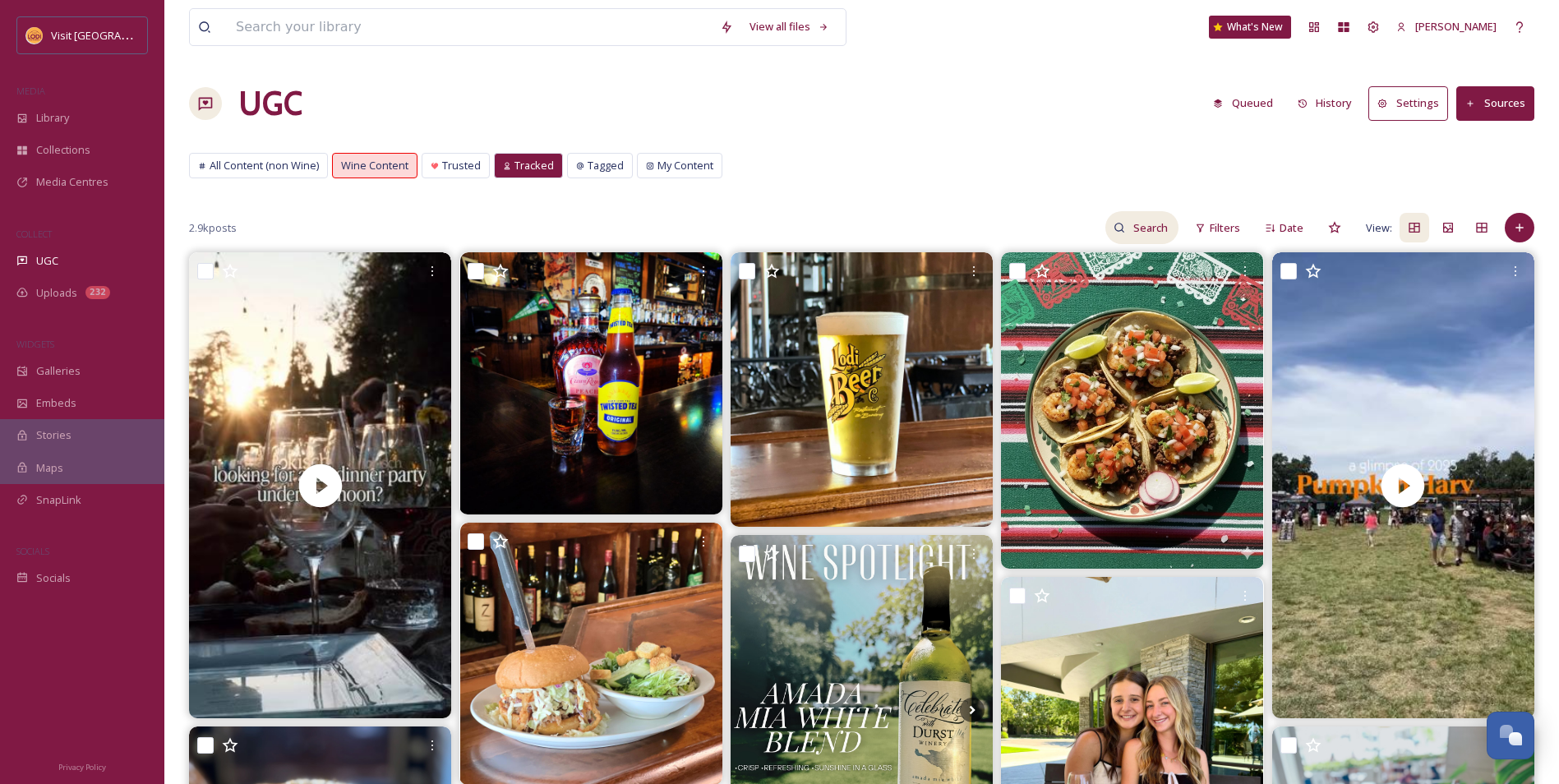
click at [1147, 222] on input at bounding box center [1151, 227] width 54 height 33
type input "coffee"
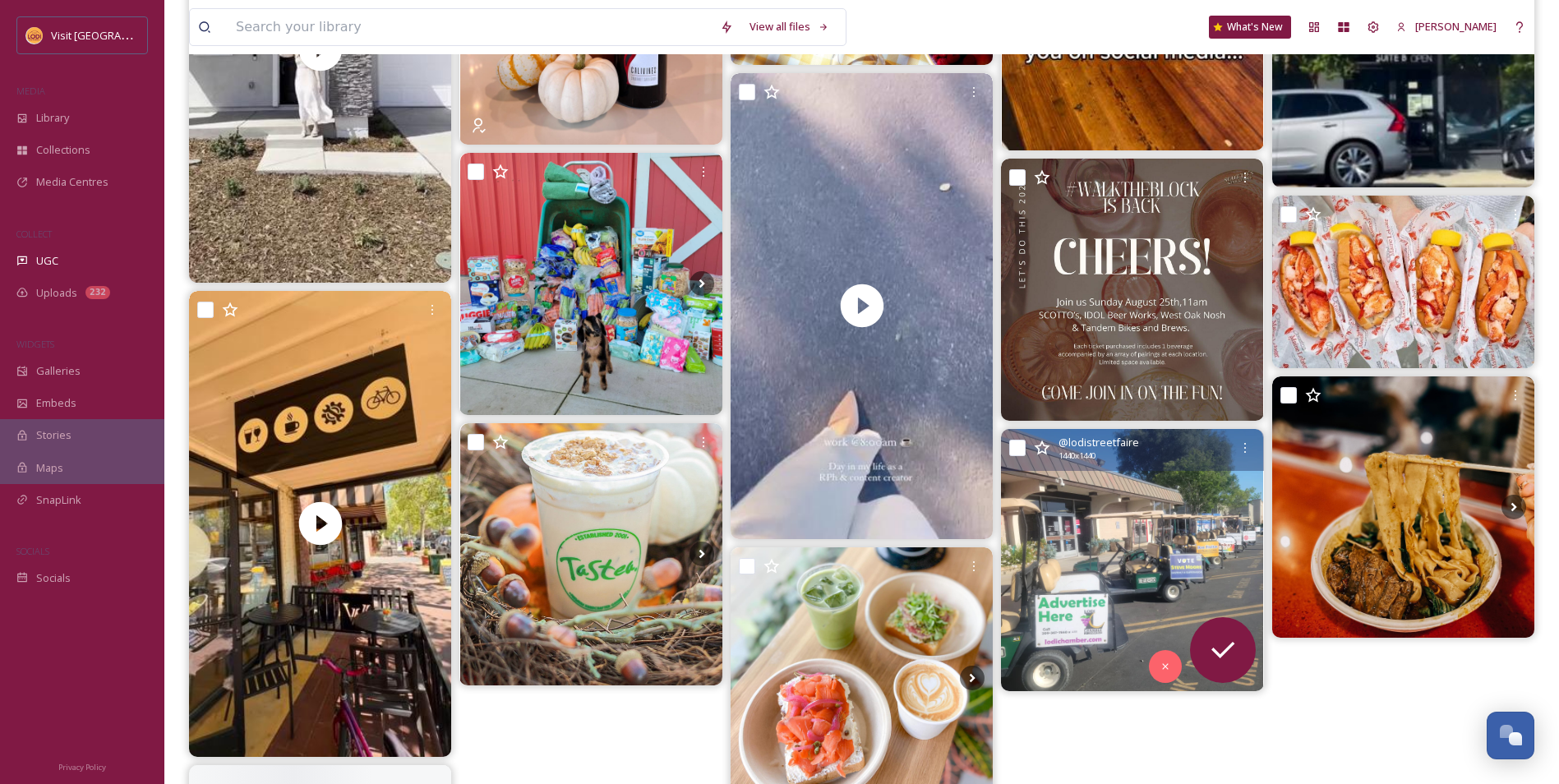
scroll to position [2876, 0]
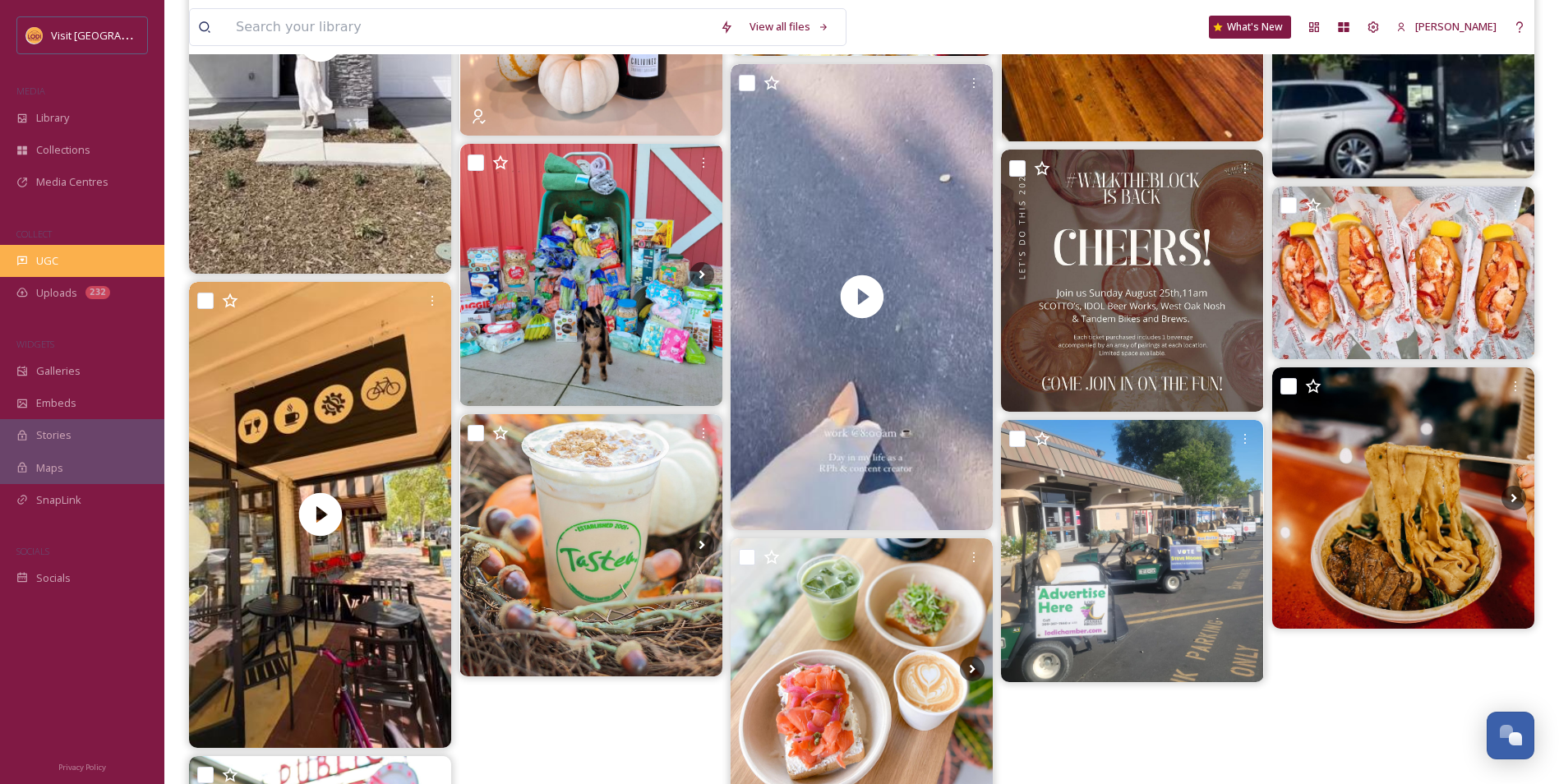
click at [50, 267] on span "UGC" at bounding box center [47, 260] width 22 height 15
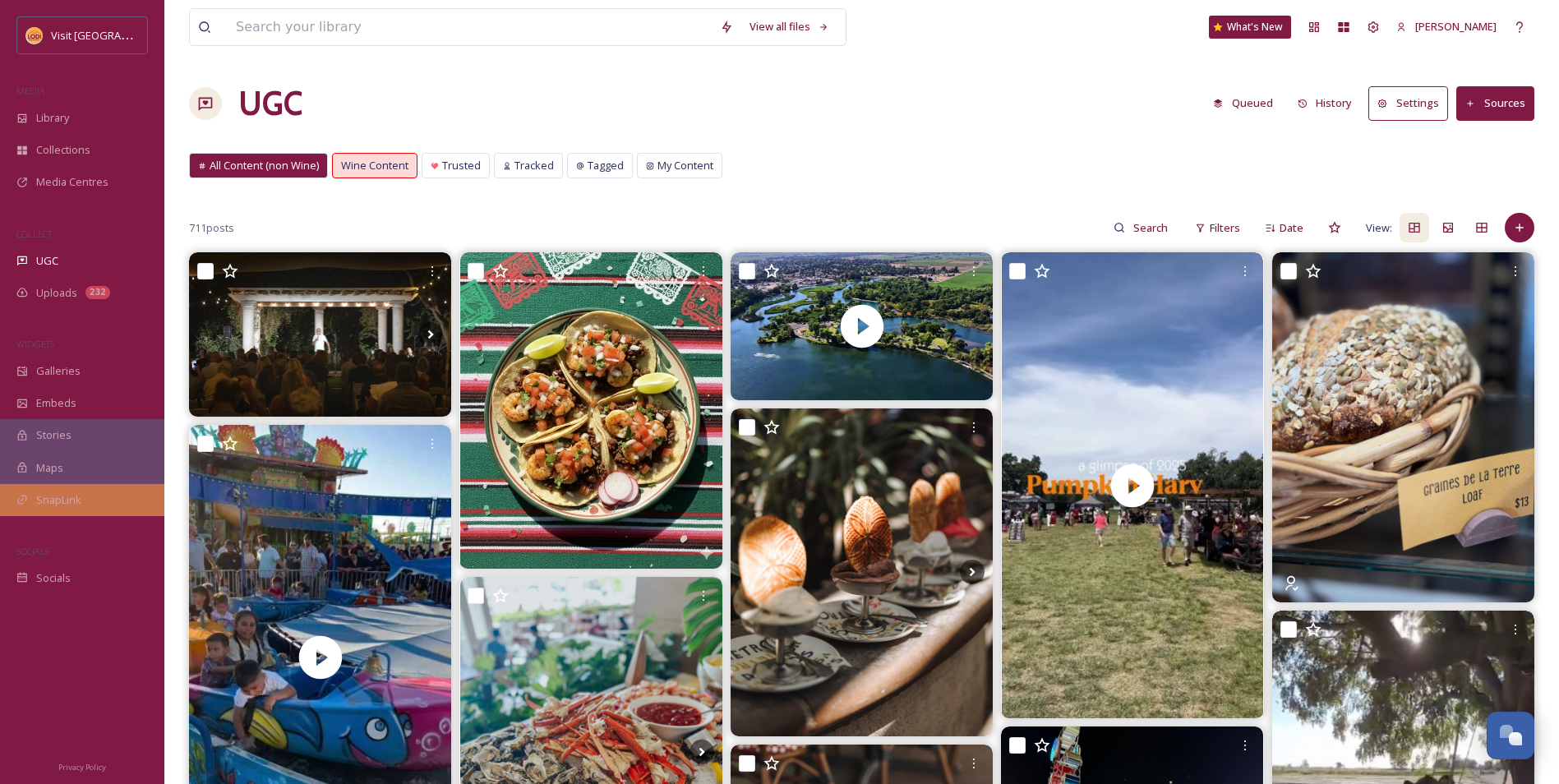
drag, startPoint x: 56, startPoint y: 519, endPoint x: 62, endPoint y: 505, distance: 15.2
click at [57, 518] on div "Visit Lodi MEDIA Library Collections Media Centres COLLECT UGC Uploads 232 WIDG…" at bounding box center [82, 305] width 164 height 577
click at [62, 505] on span "SnapLink" at bounding box center [58, 500] width 45 height 15
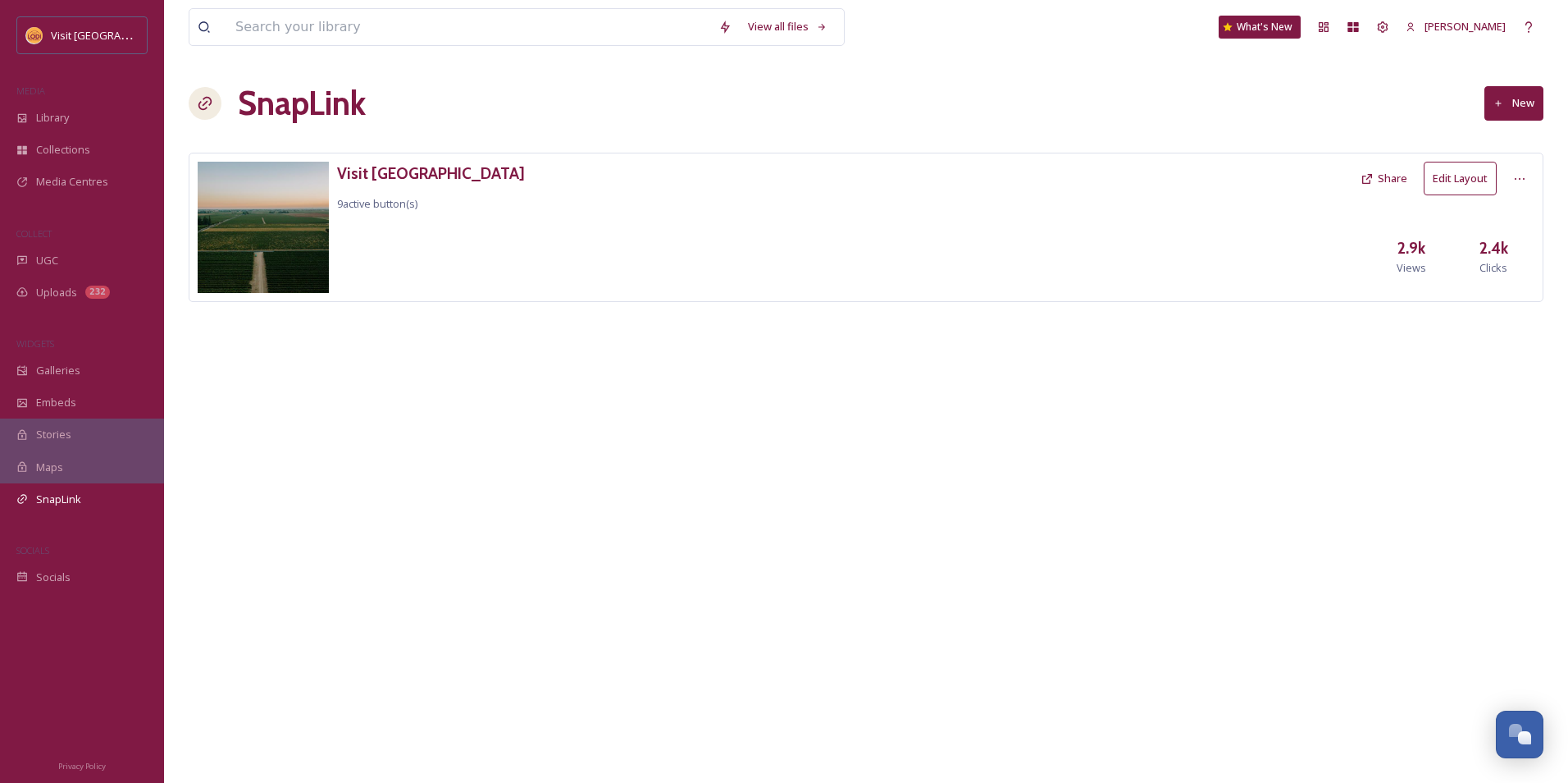
click at [1446, 182] on button "Edit Layout" at bounding box center [1460, 179] width 73 height 34
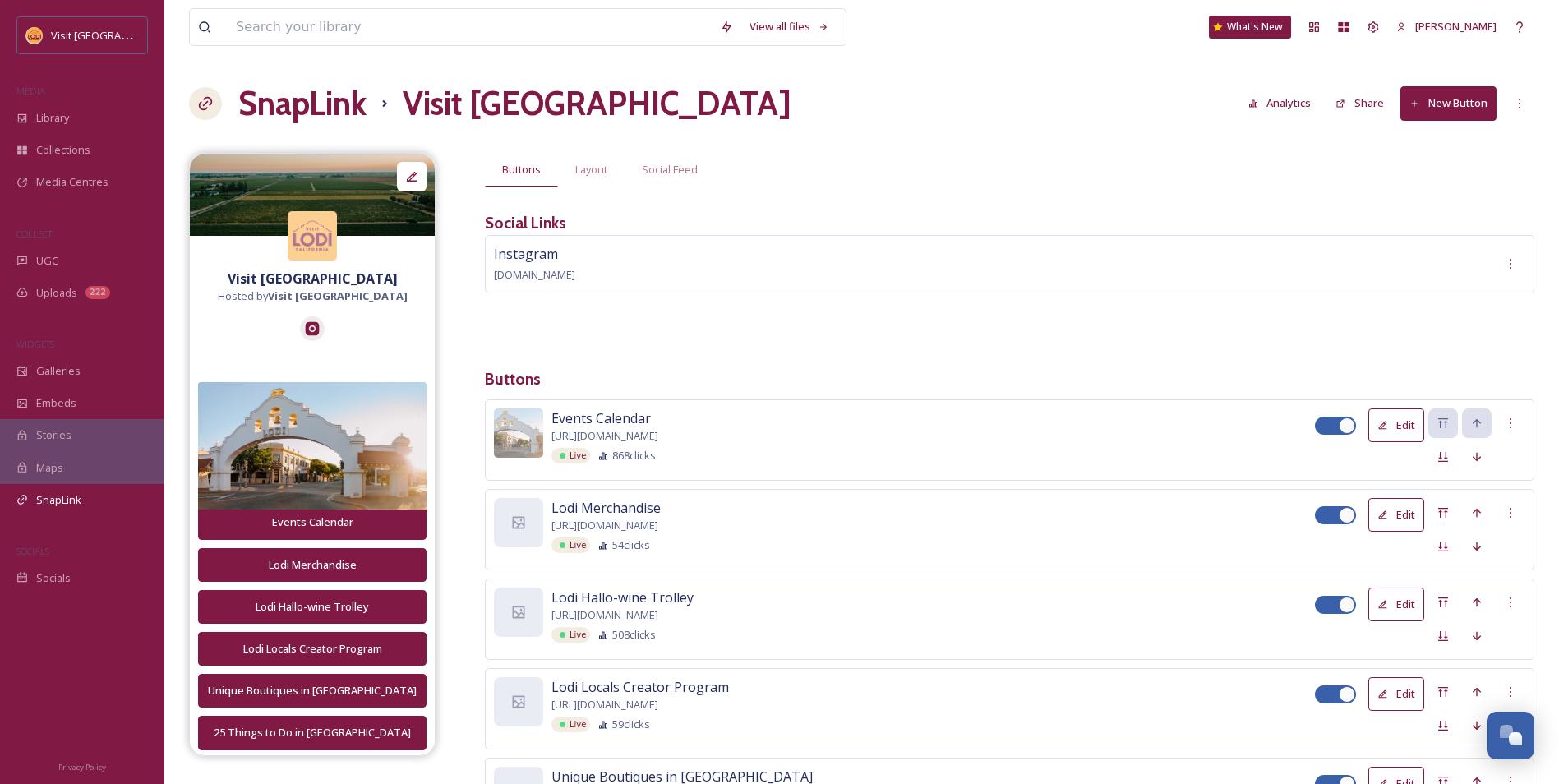
click at [1277, 104] on button "Analytics" at bounding box center [1280, 103] width 80 height 32
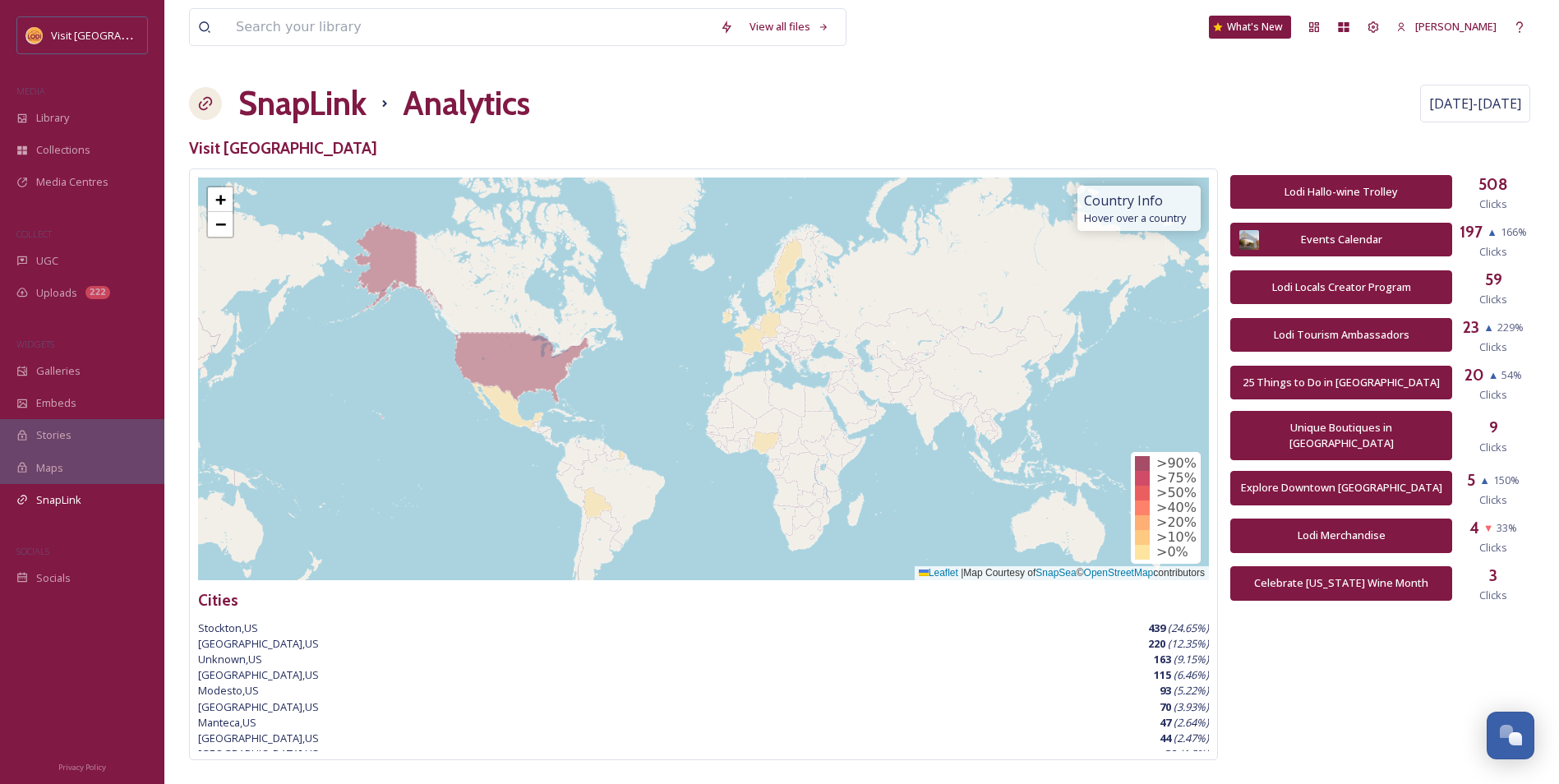
drag, startPoint x: 593, startPoint y: 411, endPoint x: 629, endPoint y: 355, distance: 66.6
click at [629, 355] on div "+ − Leaflet | Map Courtesy of SnapSea © OpenStreetMap contributors" at bounding box center [703, 378] width 1011 height 403
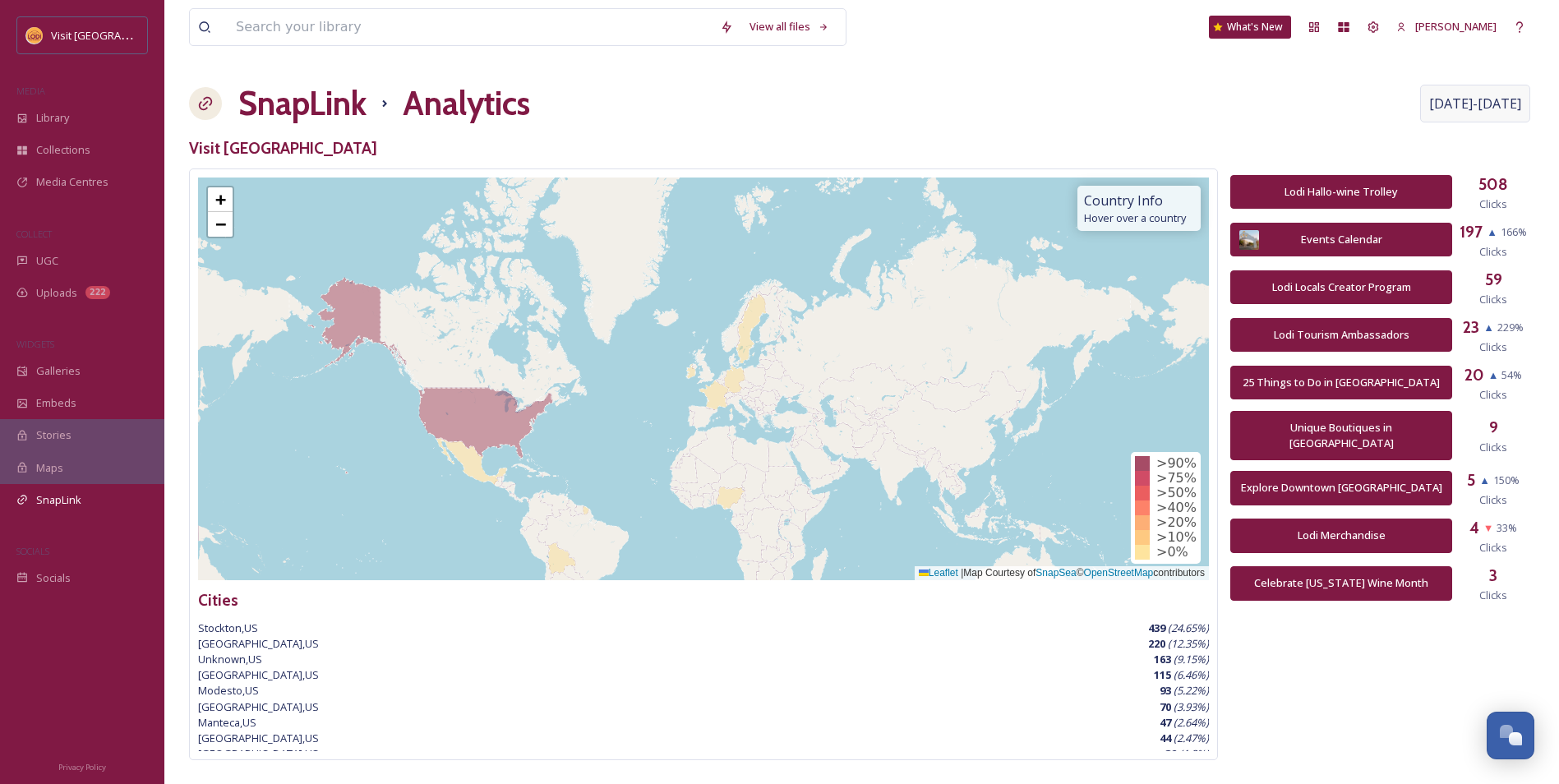
click at [1459, 112] on span "[DATE] - [DATE]" at bounding box center [1475, 103] width 92 height 20
select select "7"
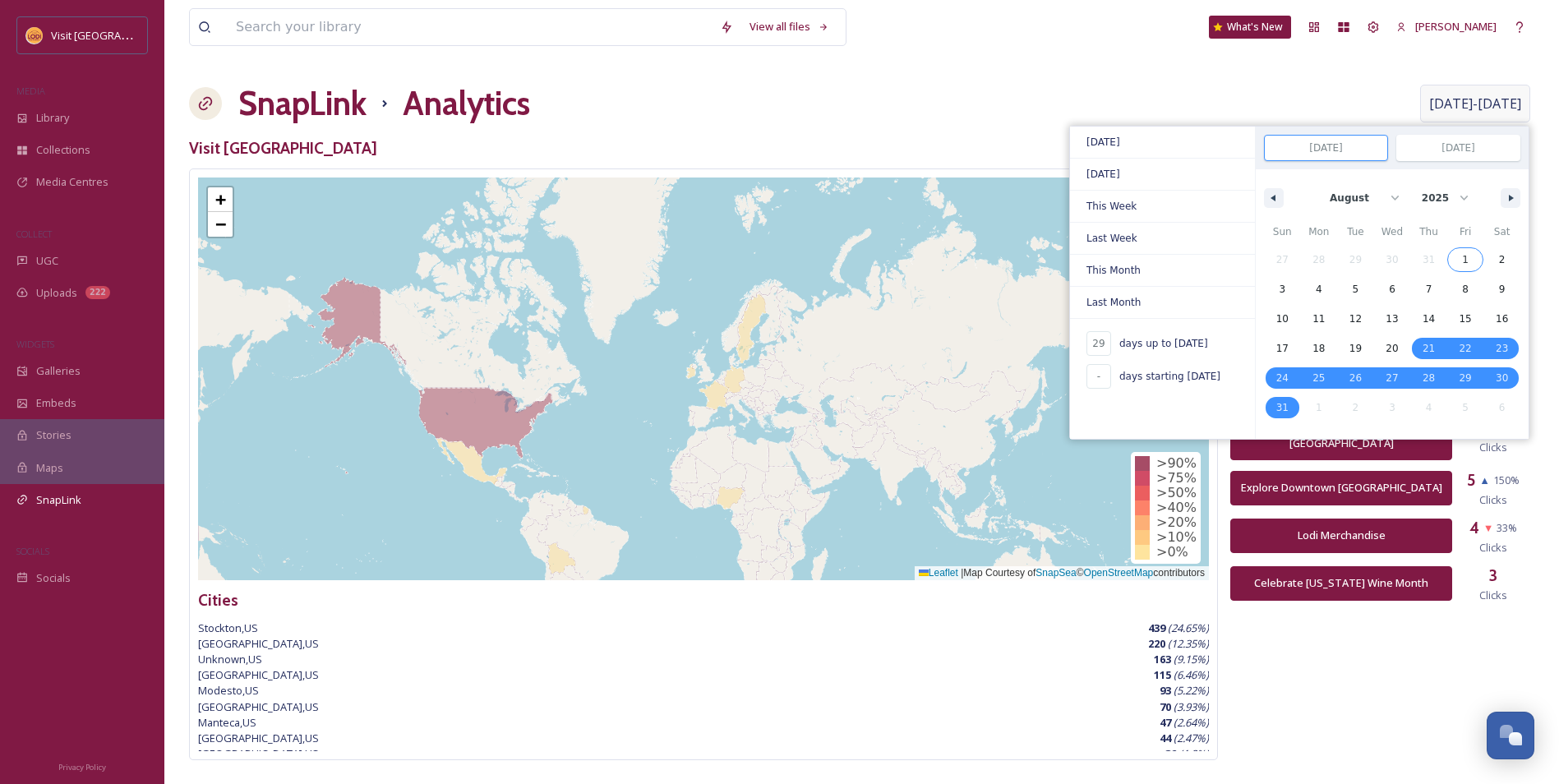
click at [1454, 262] on span "1" at bounding box center [1464, 259] width 37 height 21
type input "-"
type input "[DATE]"
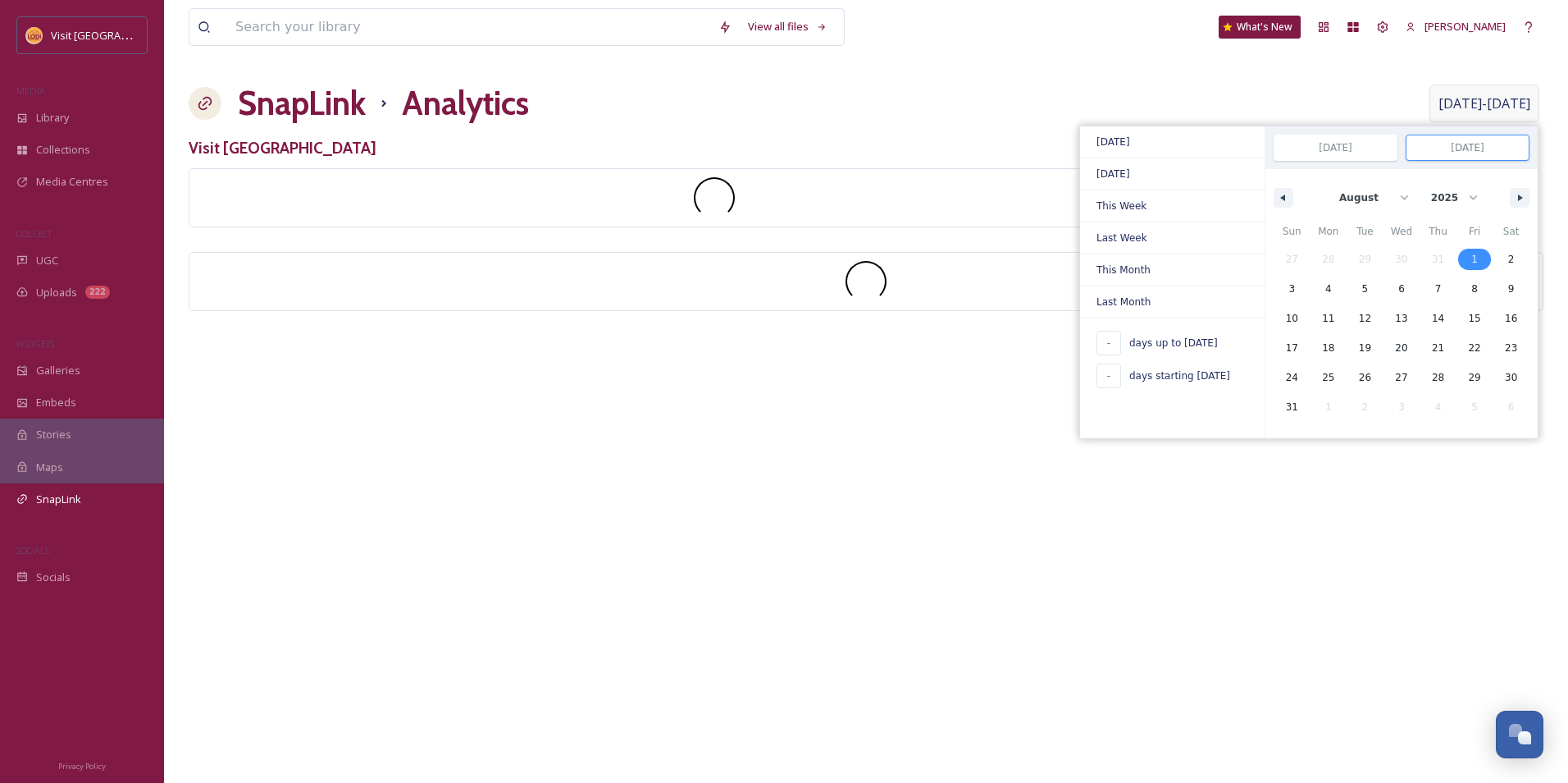
click at [1292, 399] on span "31" at bounding box center [1292, 406] width 12 height 30
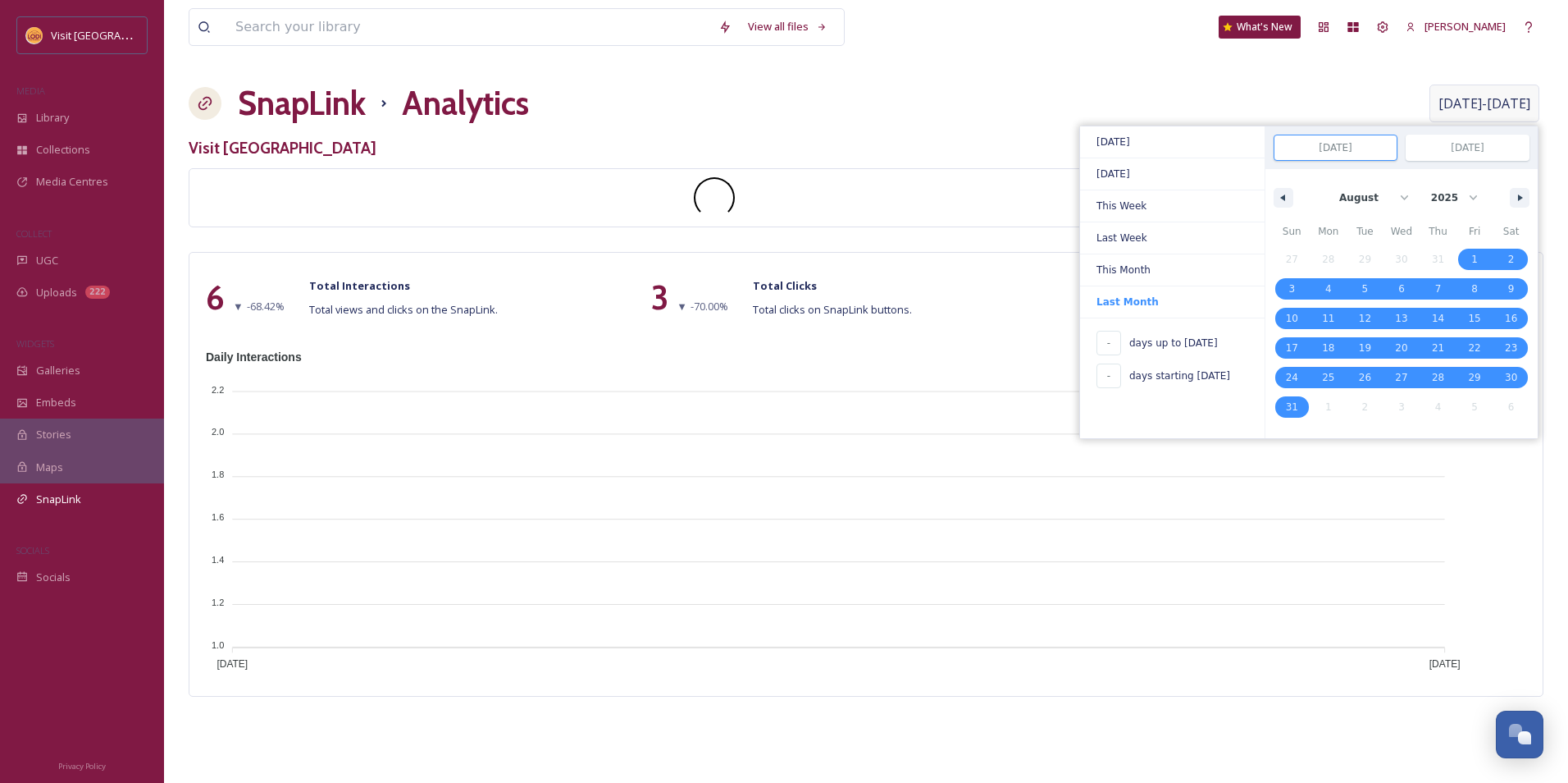
type input "[DATE]"
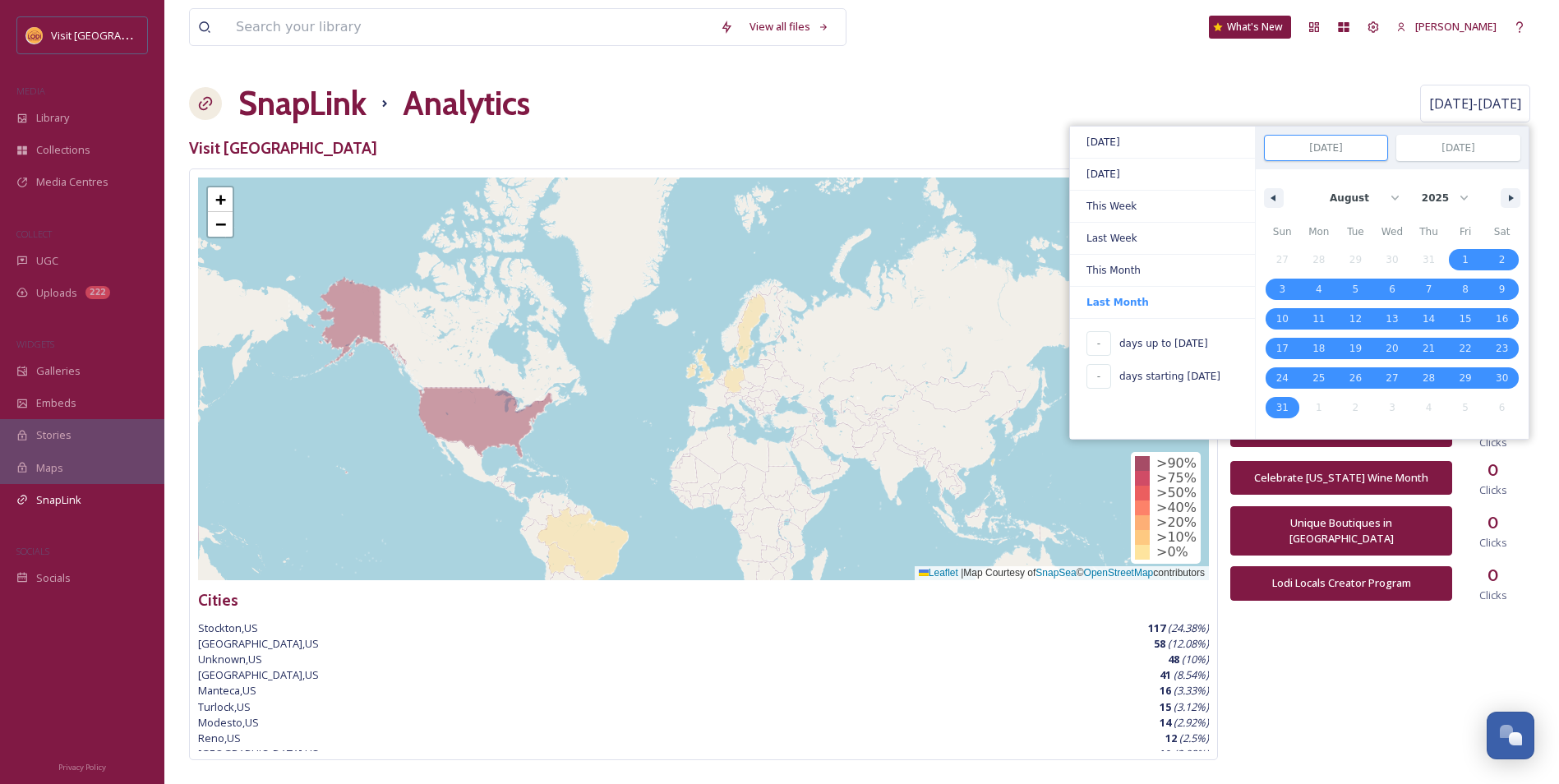
click at [956, 95] on div "SnapLink Analytics [DATE] - [DATE] [DATE] [DATE] This Week Last Week This Month…" at bounding box center [862, 104] width 1345 height 49
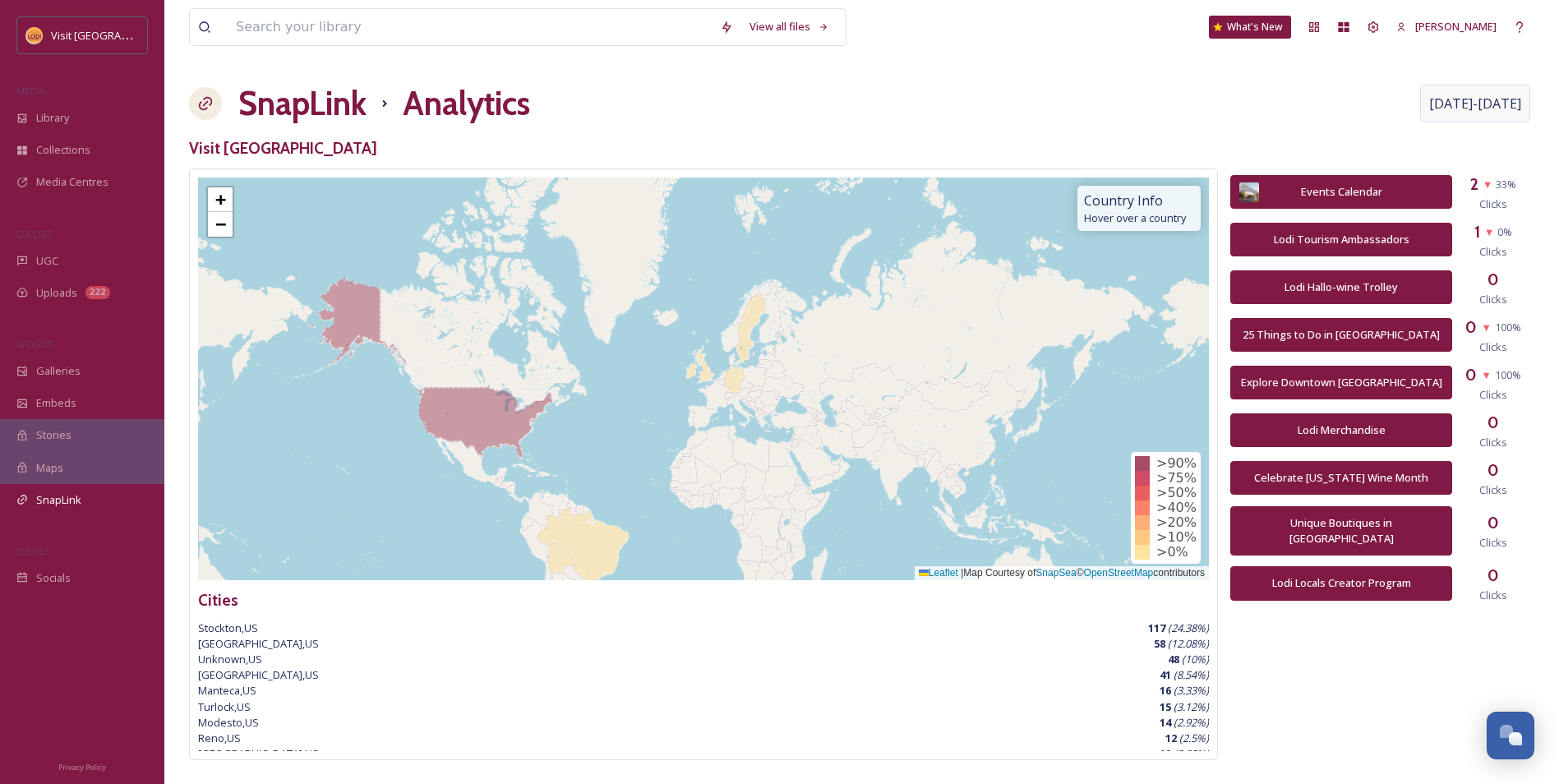
click at [1453, 110] on span "[DATE] - [DATE]" at bounding box center [1475, 103] width 92 height 20
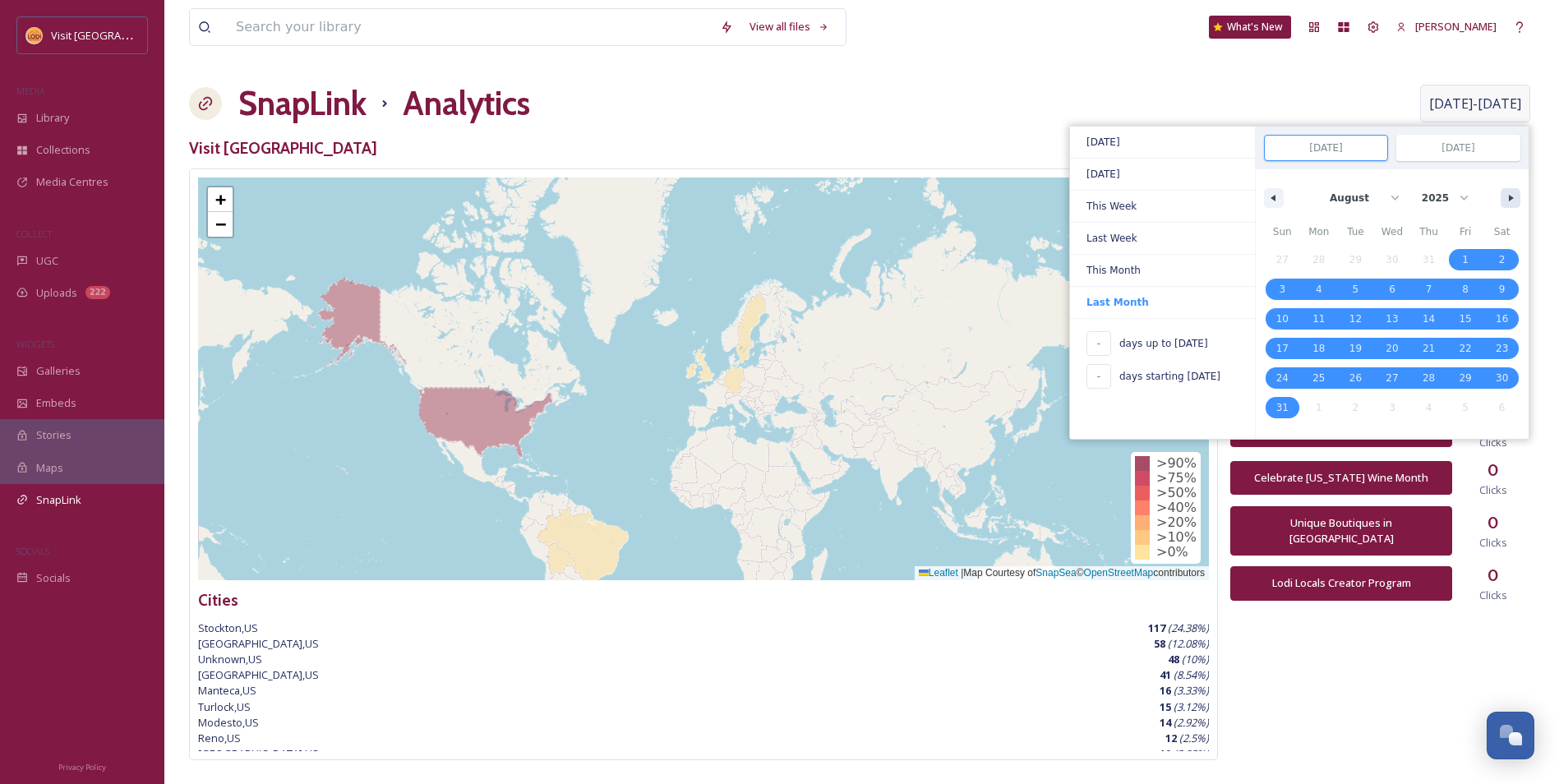
click at [1512, 199] on icon "button" at bounding box center [1513, 198] width 9 height 7
select select "8"
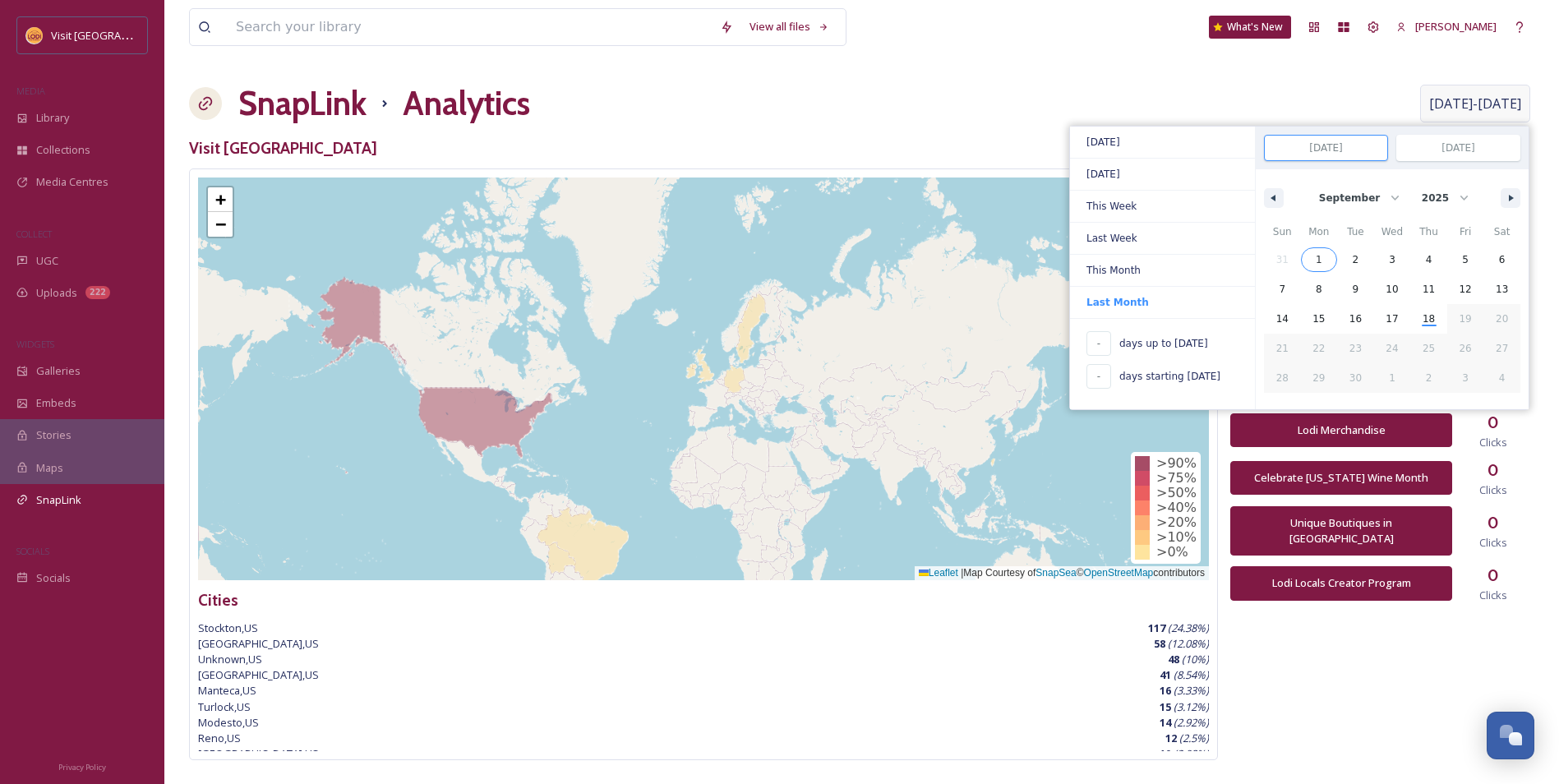
click at [1322, 256] on span "1" at bounding box center [1319, 259] width 37 height 21
type input "[DATE]"
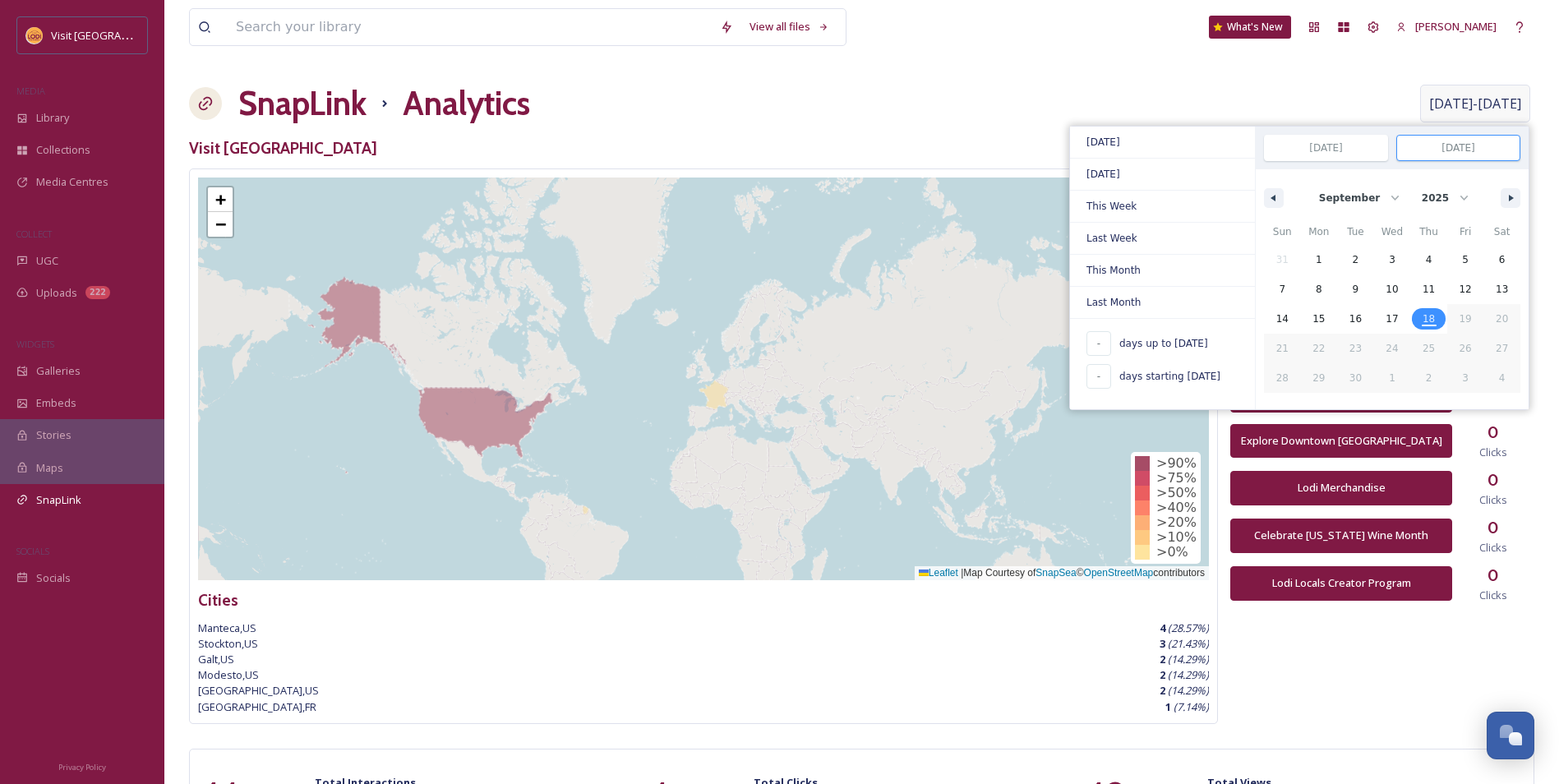
click at [1435, 320] on span "18" at bounding box center [1428, 318] width 37 height 21
type input "18"
type input "[DATE]"
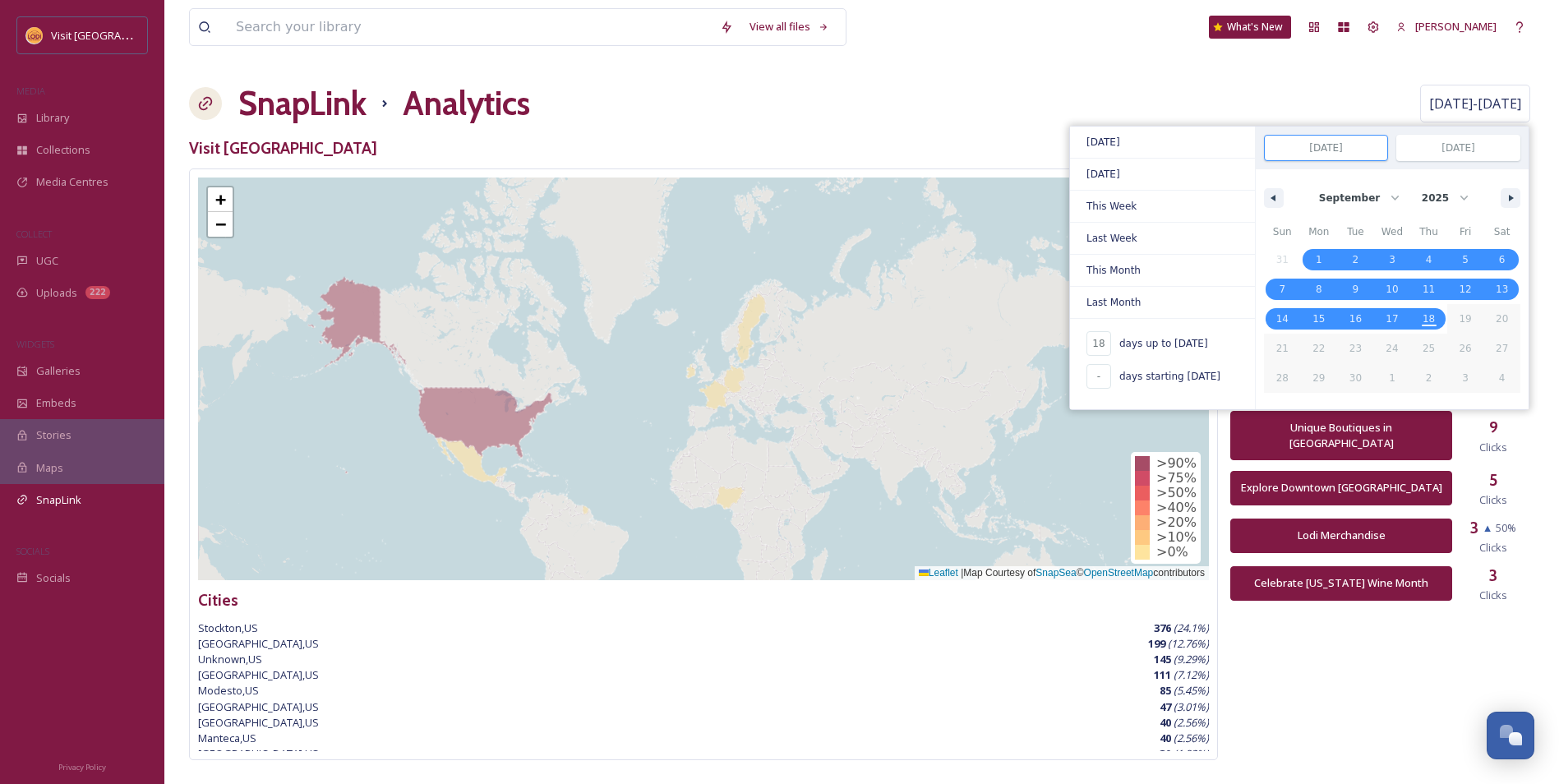
click at [1275, 70] on div "View all files What's New [PERSON_NAME] SnapLink Analytics [DATE] - [DATE] [DAT…" at bounding box center [862, 619] width 1395 height 1238
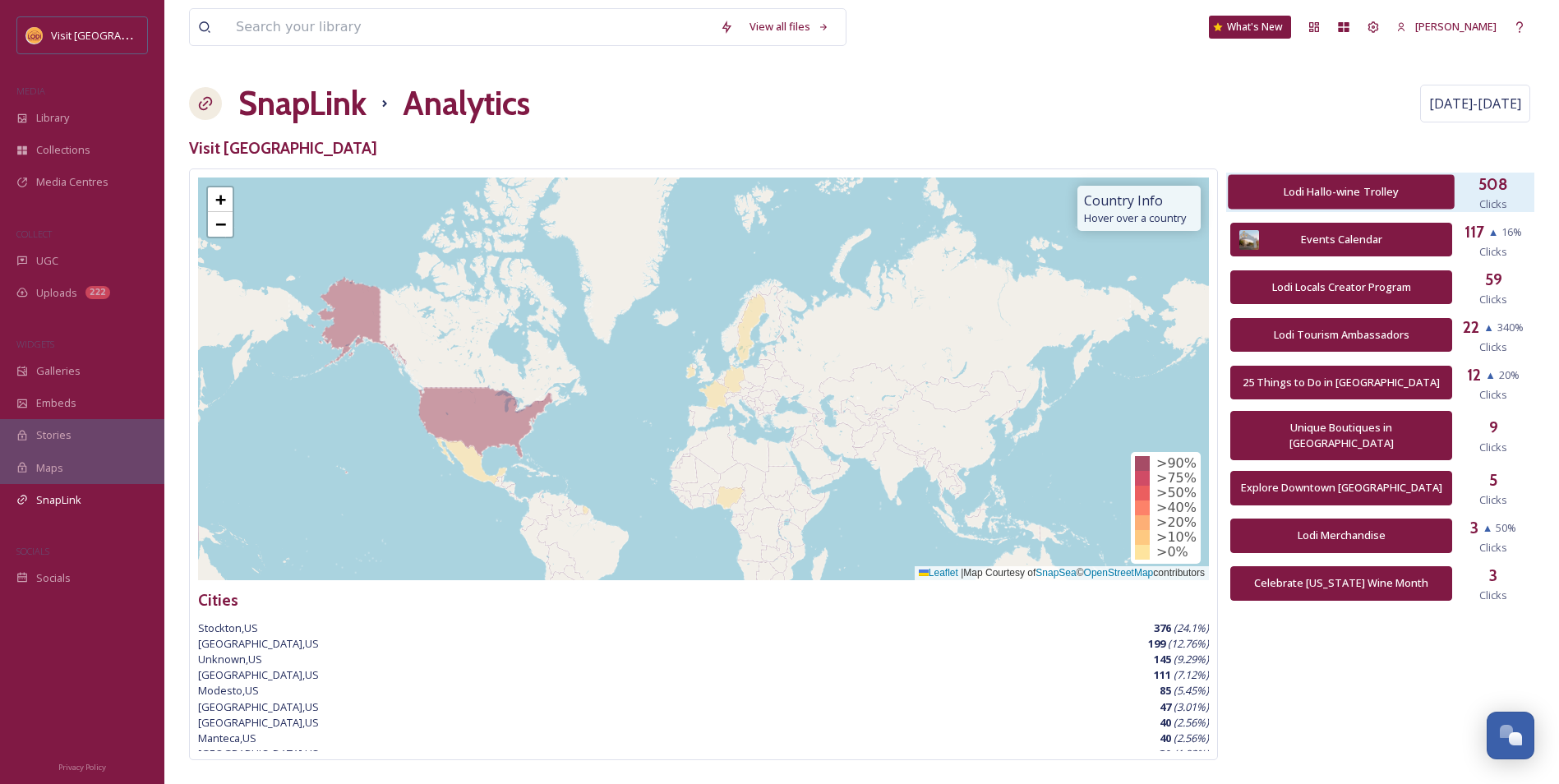
click at [1420, 194] on div "Lodi Hallo-wine Trolley" at bounding box center [1341, 192] width 208 height 16
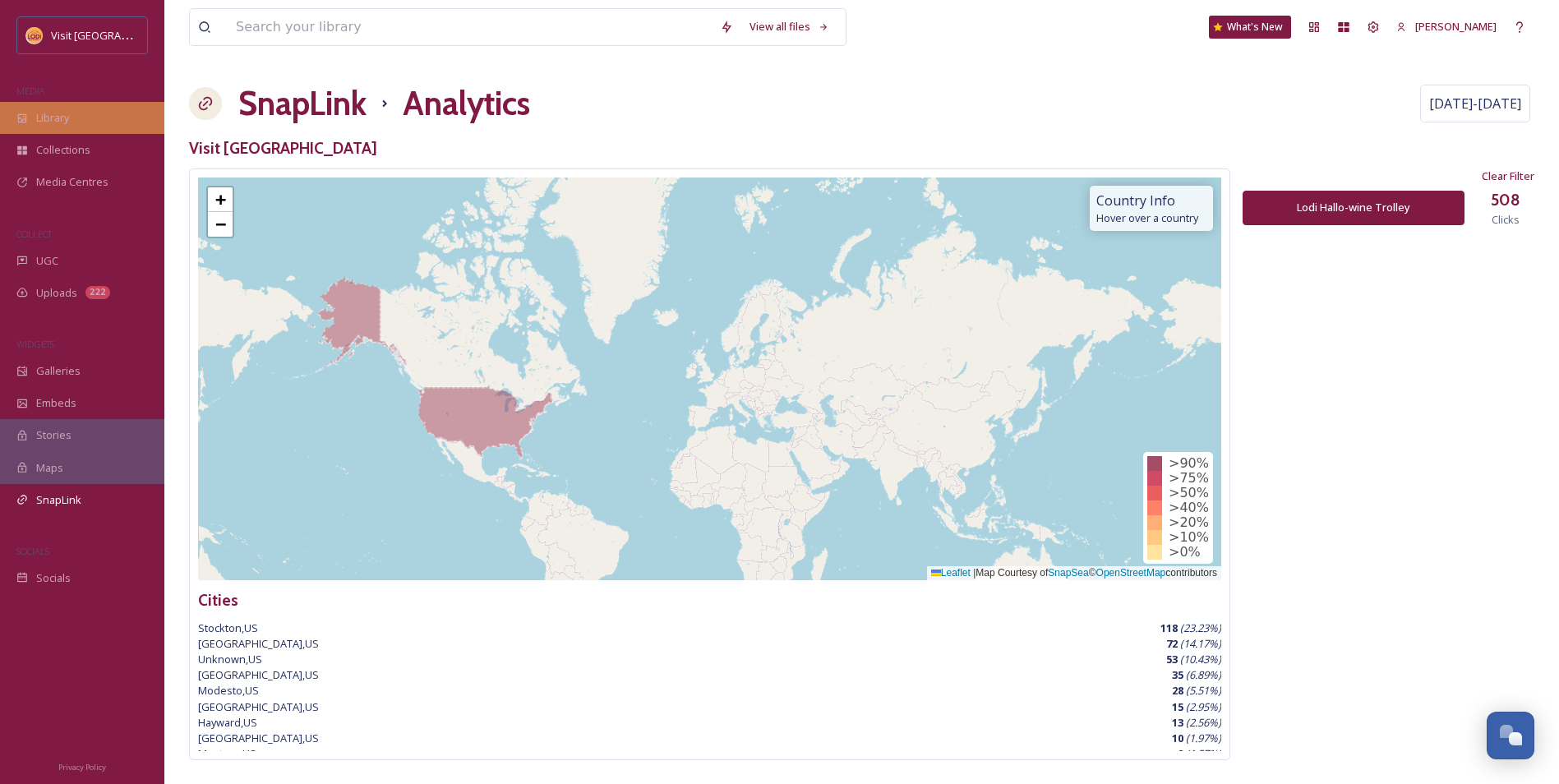
click at [103, 117] on div "Library" at bounding box center [82, 118] width 164 height 32
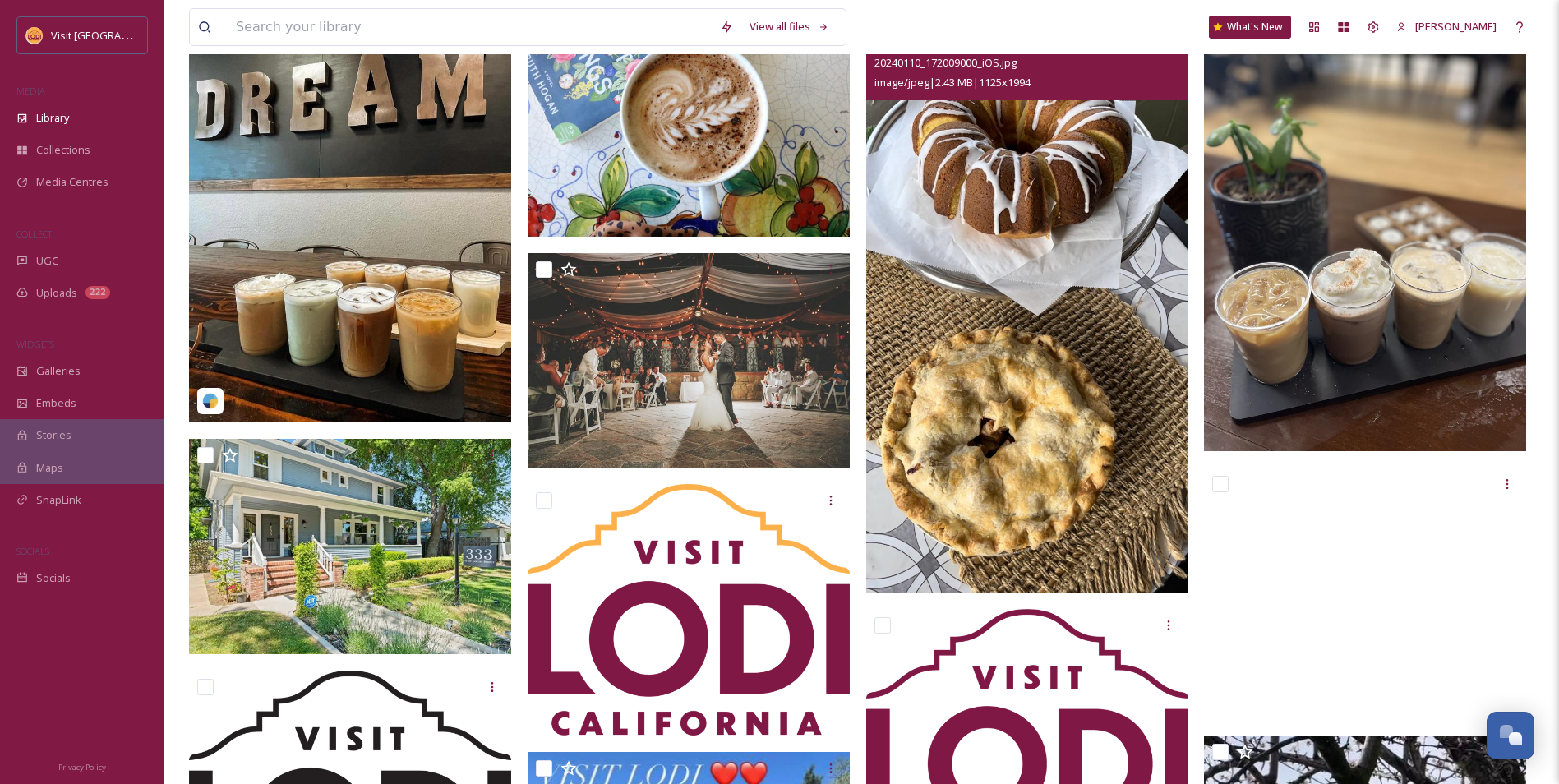
scroll to position [411, 0]
